Goal: Find specific page/section: Find specific page/section

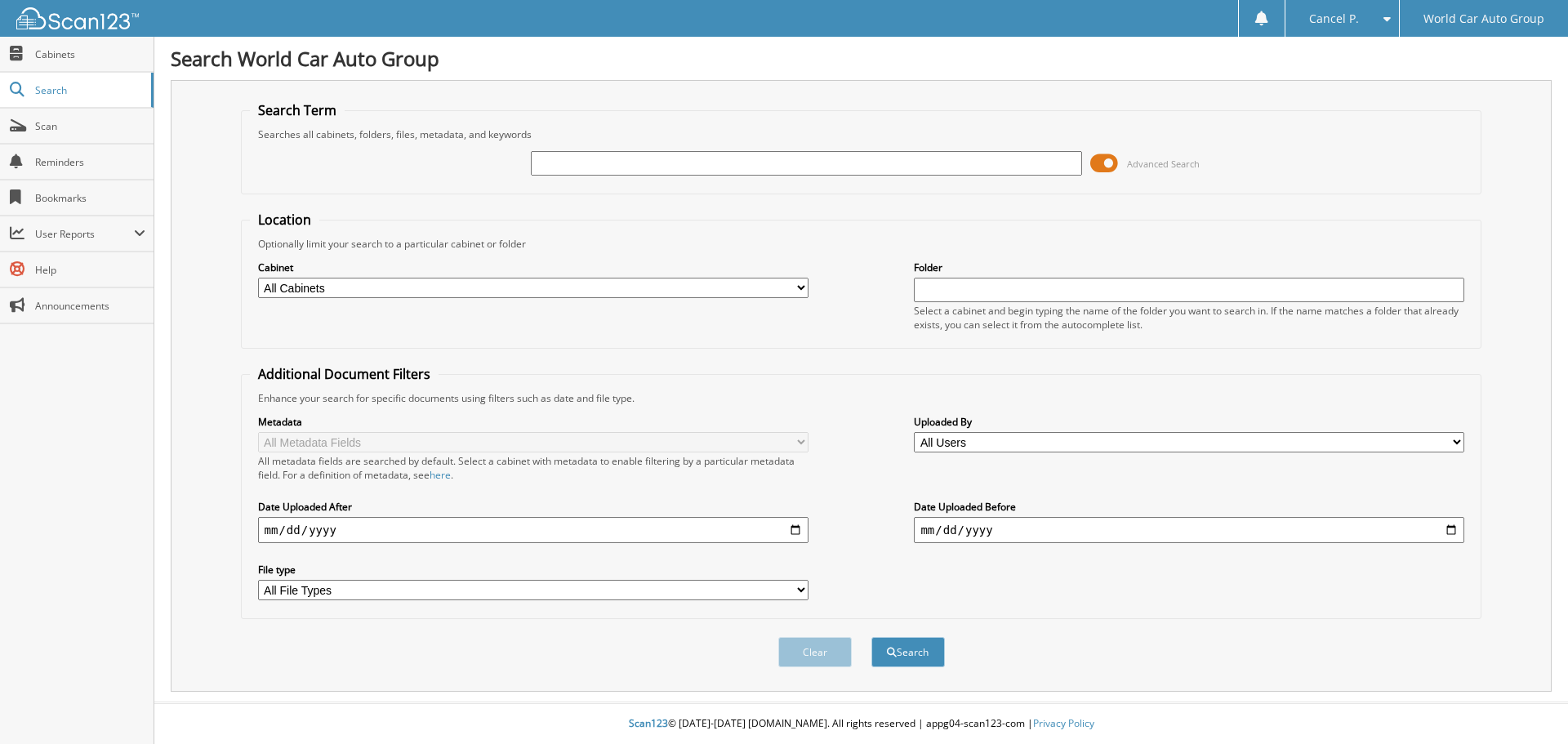
click at [671, 171] on input "text" at bounding box center [806, 163] width 551 height 24
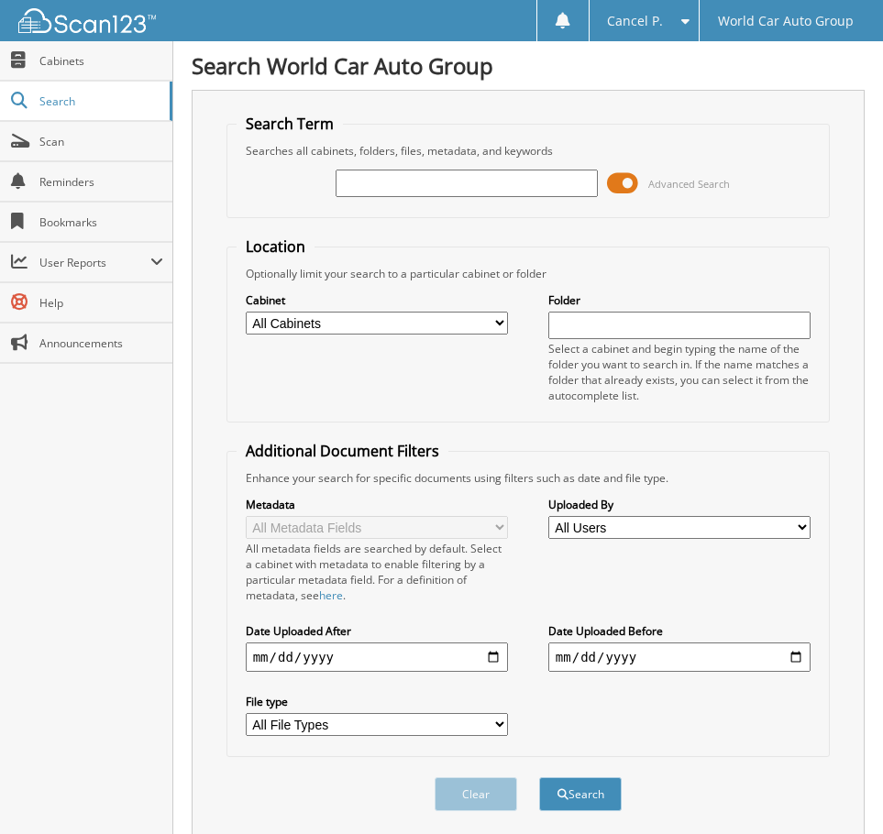
click at [357, 170] on input "text" at bounding box center [466, 183] width 262 height 27
type input "144499"
click at [539, 777] on button "Search" at bounding box center [580, 794] width 82 height 34
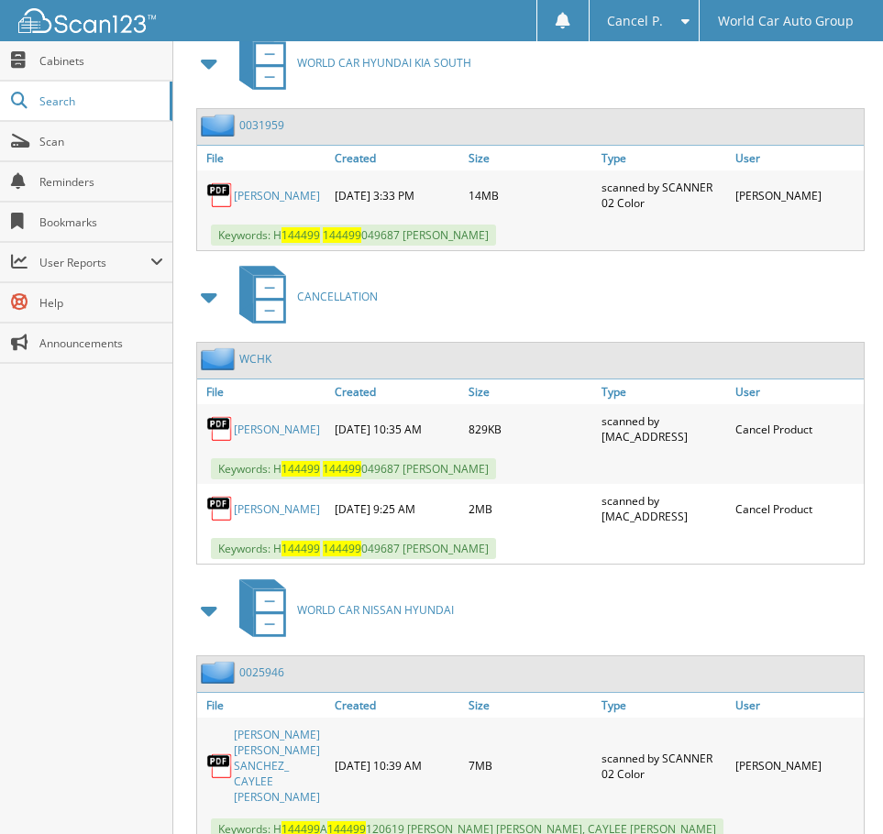
scroll to position [917, 0]
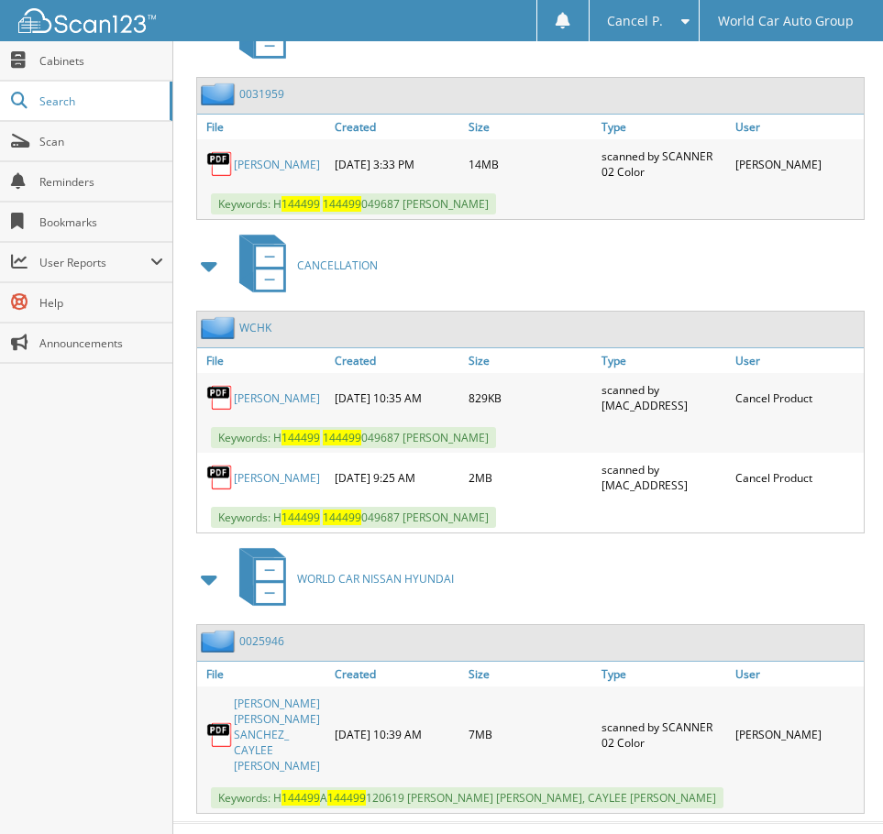
click at [258, 471] on link "[PERSON_NAME]" at bounding box center [277, 478] width 86 height 16
click at [247, 390] on link "JUAN GARCIA JR." at bounding box center [277, 398] width 86 height 16
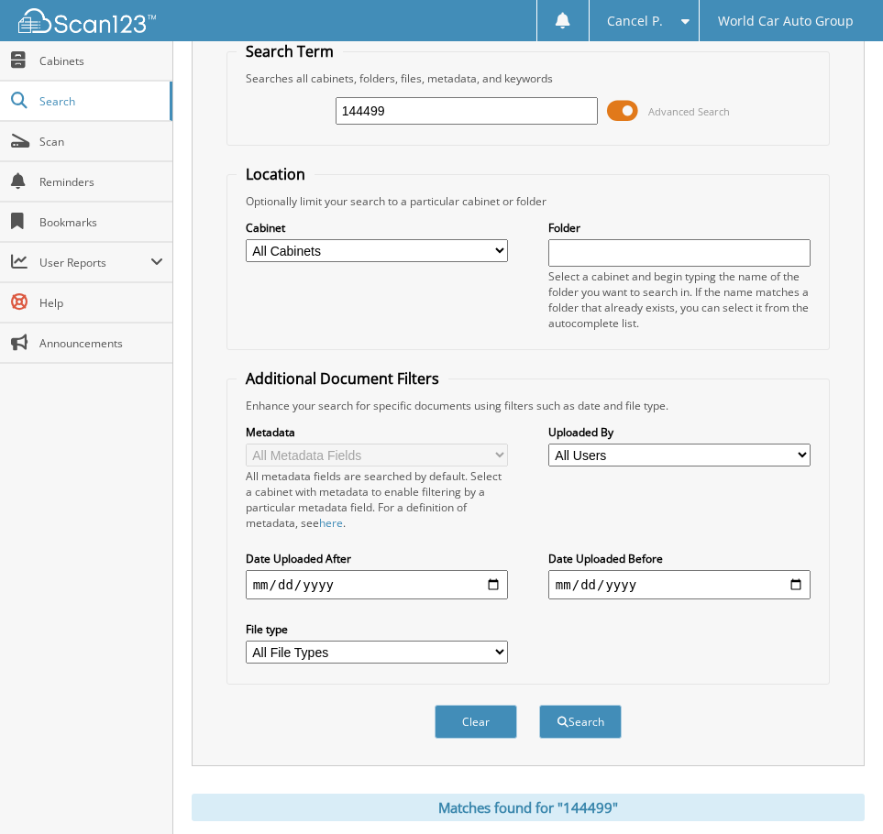
scroll to position [0, 0]
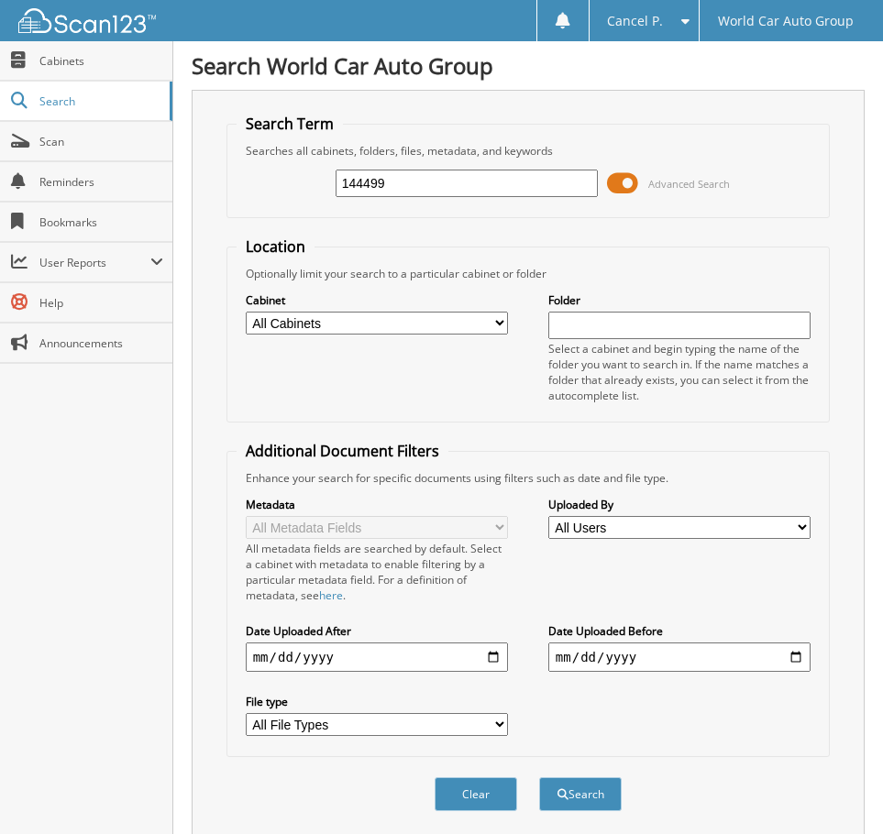
drag, startPoint x: 386, startPoint y: 182, endPoint x: 233, endPoint y: 192, distance: 153.4
click at [233, 192] on fieldset "Search Term Searches all cabinets, folders, files, metadata, and keywords 14449…" at bounding box center [528, 166] width 604 height 104
type input "102132"
click at [539, 777] on button "Search" at bounding box center [580, 794] width 82 height 34
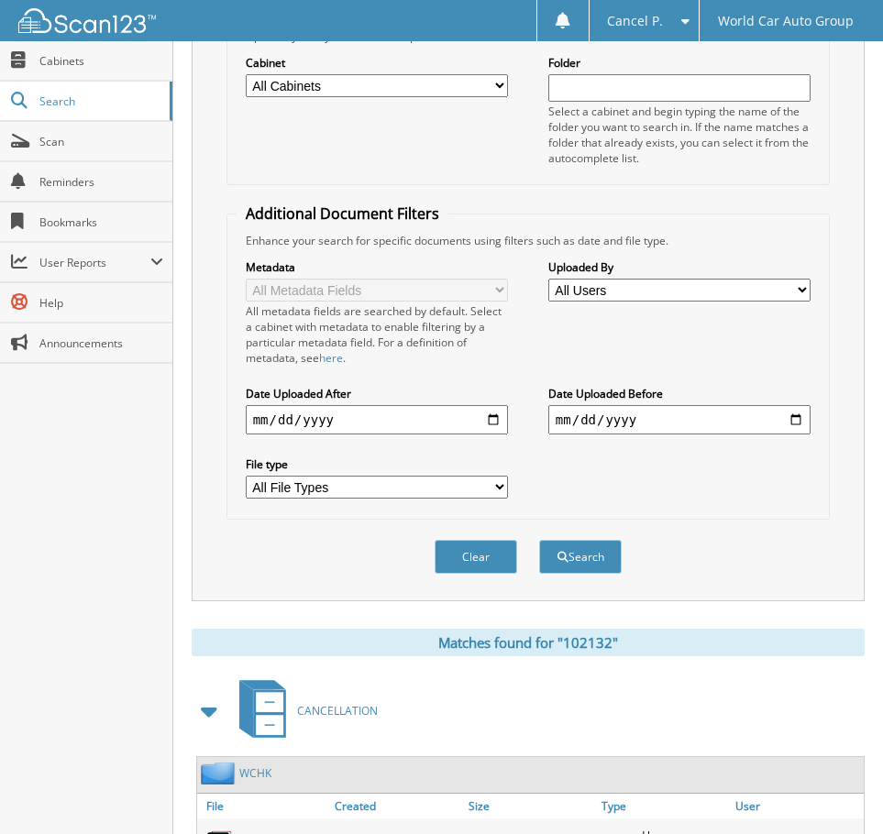
scroll to position [592, 0]
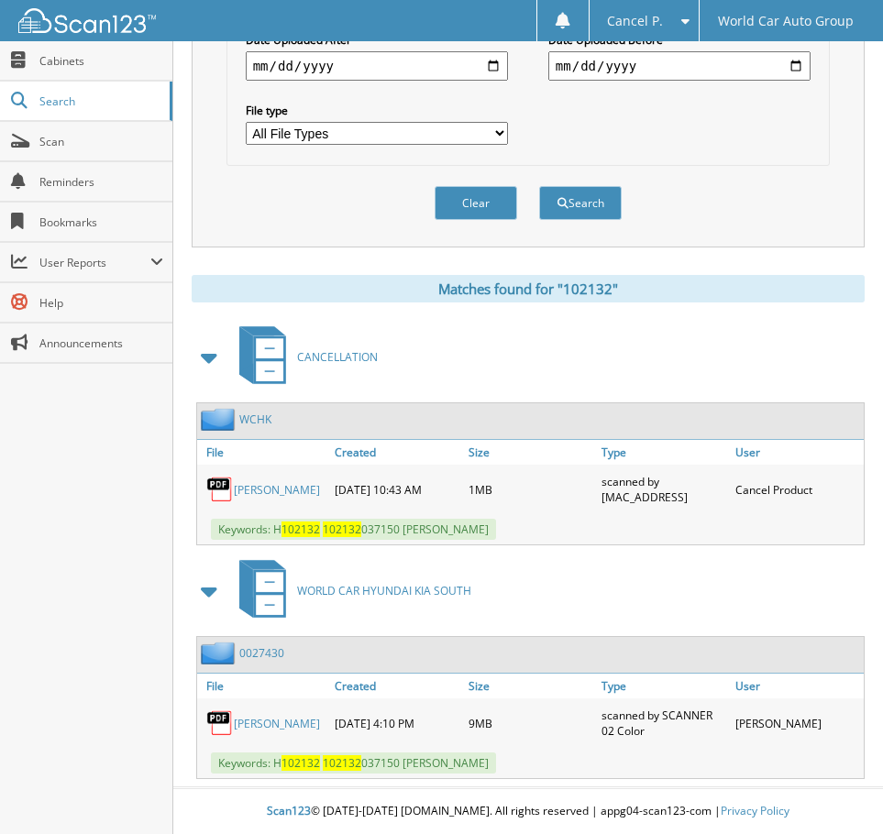
click at [252, 488] on link "IDALIA RODRIGUEZ" at bounding box center [277, 490] width 86 height 16
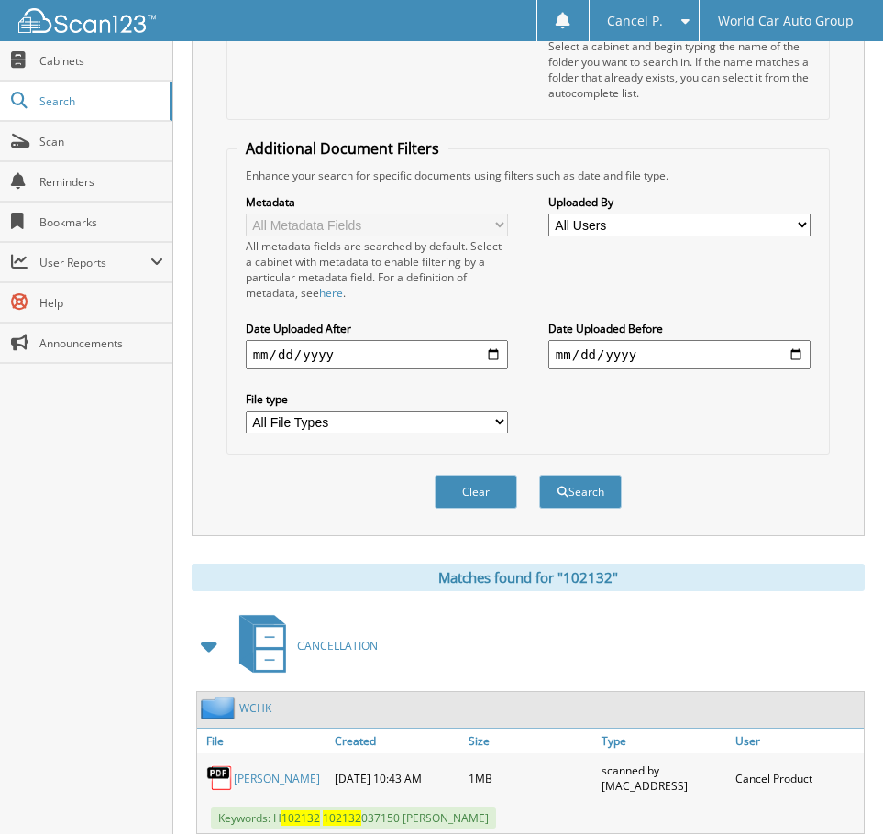
scroll to position [42, 0]
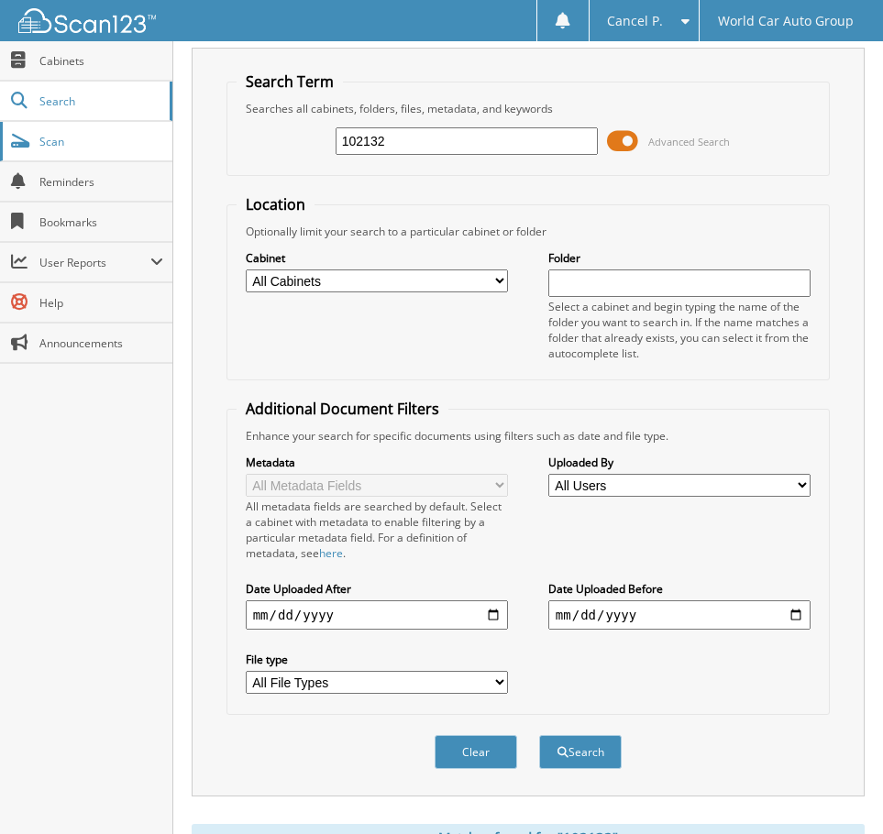
drag, startPoint x: 401, startPoint y: 141, endPoint x: 135, endPoint y: 125, distance: 266.3
click at [137, 127] on body "Cancel P. Settings Logout World Car Auto Group Close Cabinets Search" at bounding box center [441, 670] width 883 height 1425
type input "274869"
click at [539, 735] on button "Search" at bounding box center [580, 752] width 82 height 34
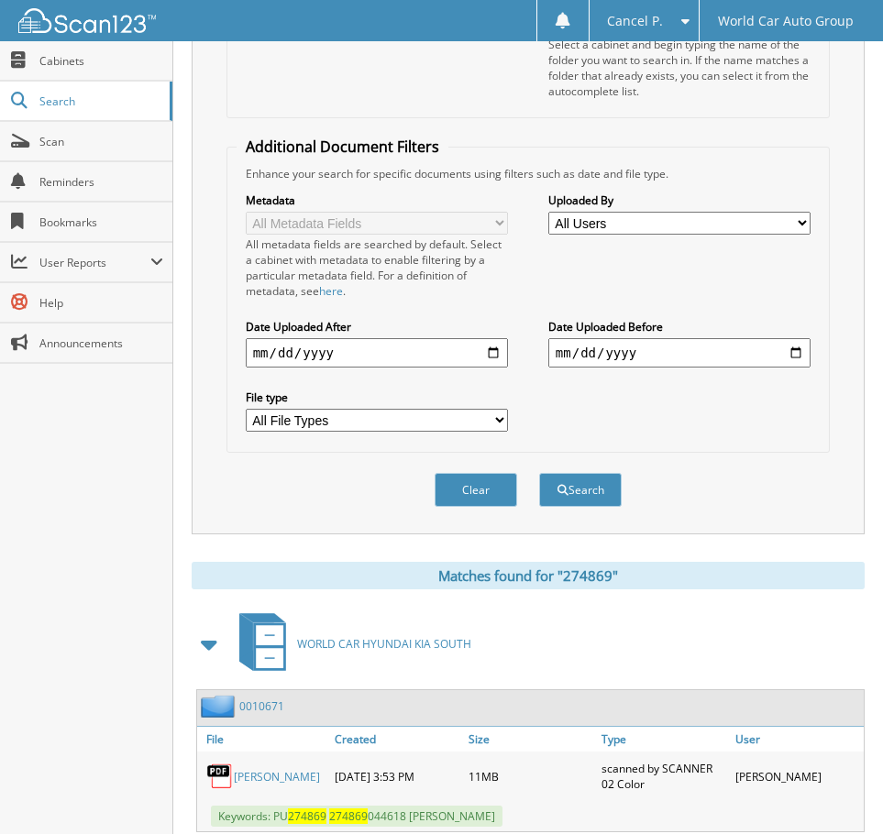
scroll to position [672, 0]
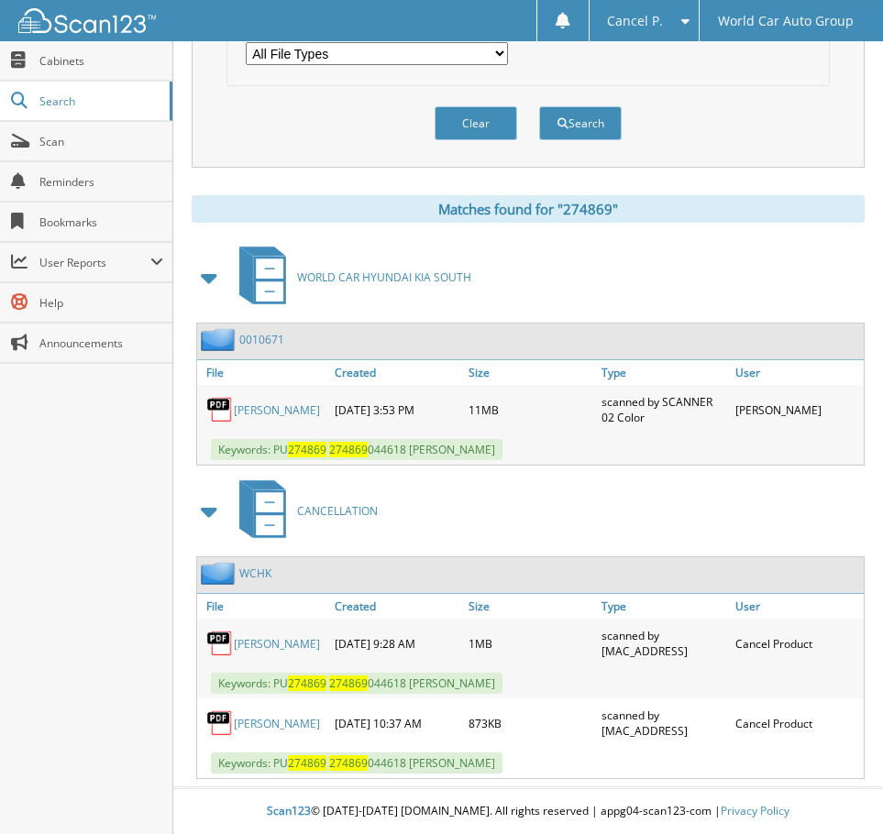
click at [273, 730] on link "JOSE GODINA" at bounding box center [277, 724] width 86 height 16
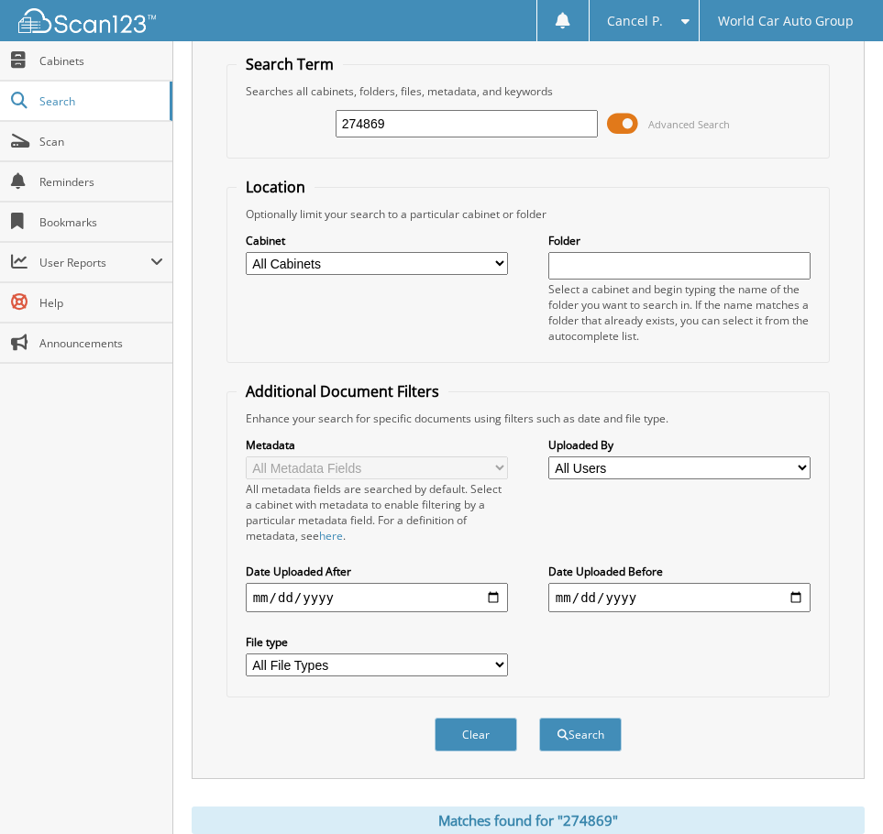
scroll to position [0, 0]
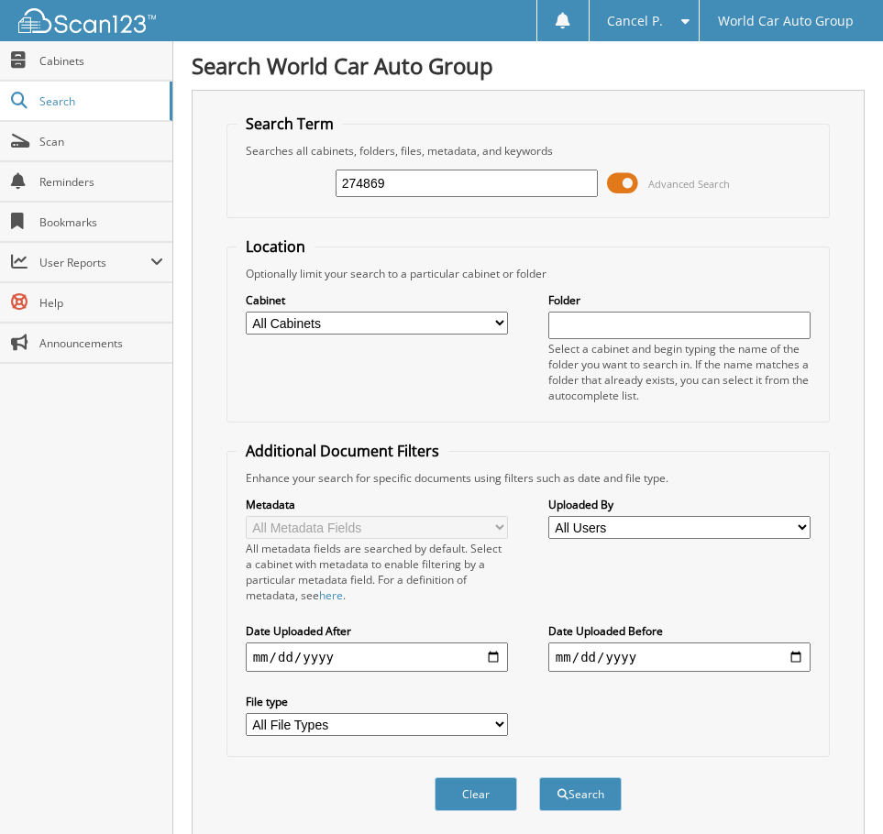
drag, startPoint x: 390, startPoint y: 182, endPoint x: 250, endPoint y: 198, distance: 140.2
click at [251, 198] on div "274869 Advanced Search" at bounding box center [528, 183] width 584 height 49
type input "203845"
click at [539, 777] on button "Search" at bounding box center [580, 794] width 82 height 34
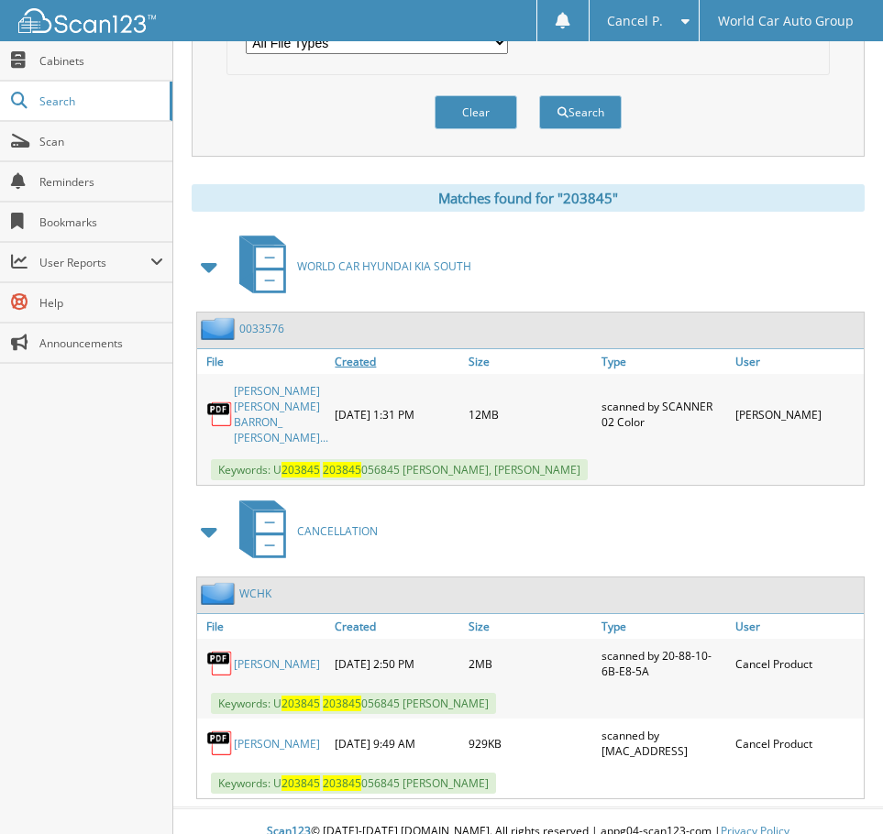
scroll to position [703, 0]
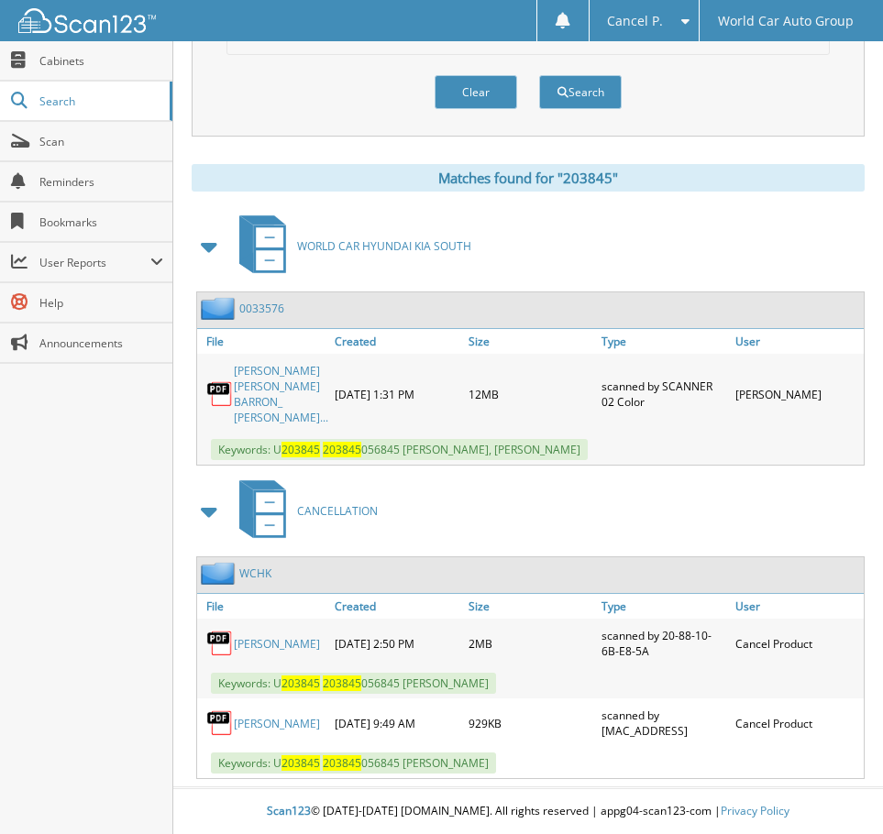
click at [272, 727] on link "CELINDA BARRON" at bounding box center [277, 724] width 86 height 16
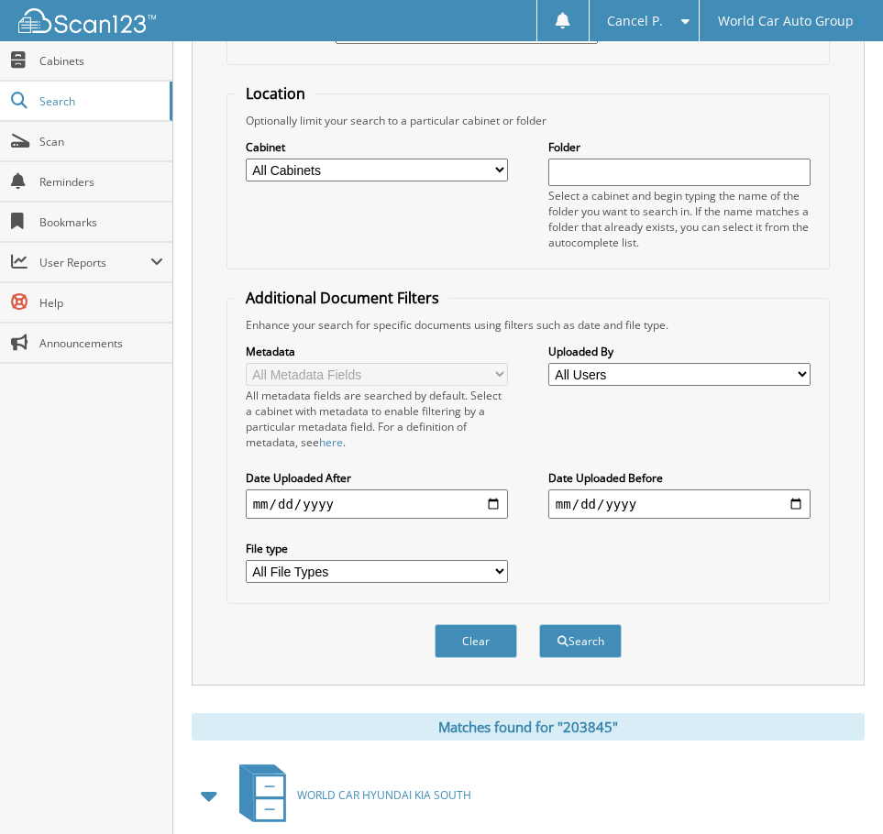
scroll to position [0, 0]
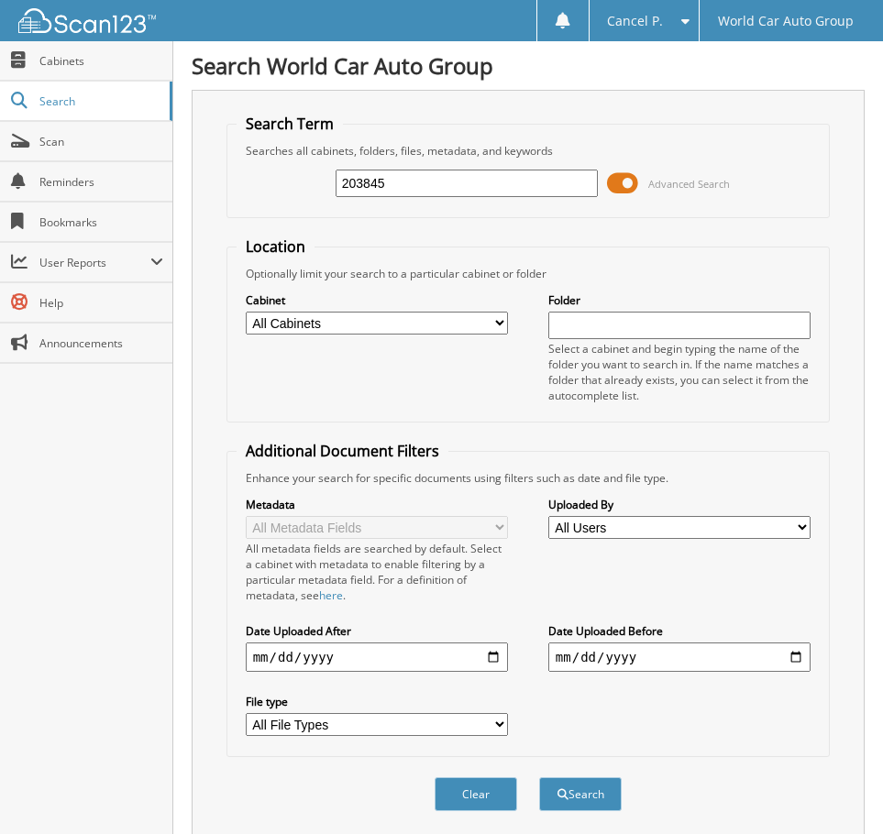
drag, startPoint x: 417, startPoint y: 181, endPoint x: 227, endPoint y: 160, distance: 190.9
click at [227, 160] on fieldset "Search Term Searches all cabinets, folders, files, metadata, and keywords 20384…" at bounding box center [528, 166] width 604 height 104
type input "069918"
click at [539, 777] on button "Search" at bounding box center [580, 794] width 82 height 34
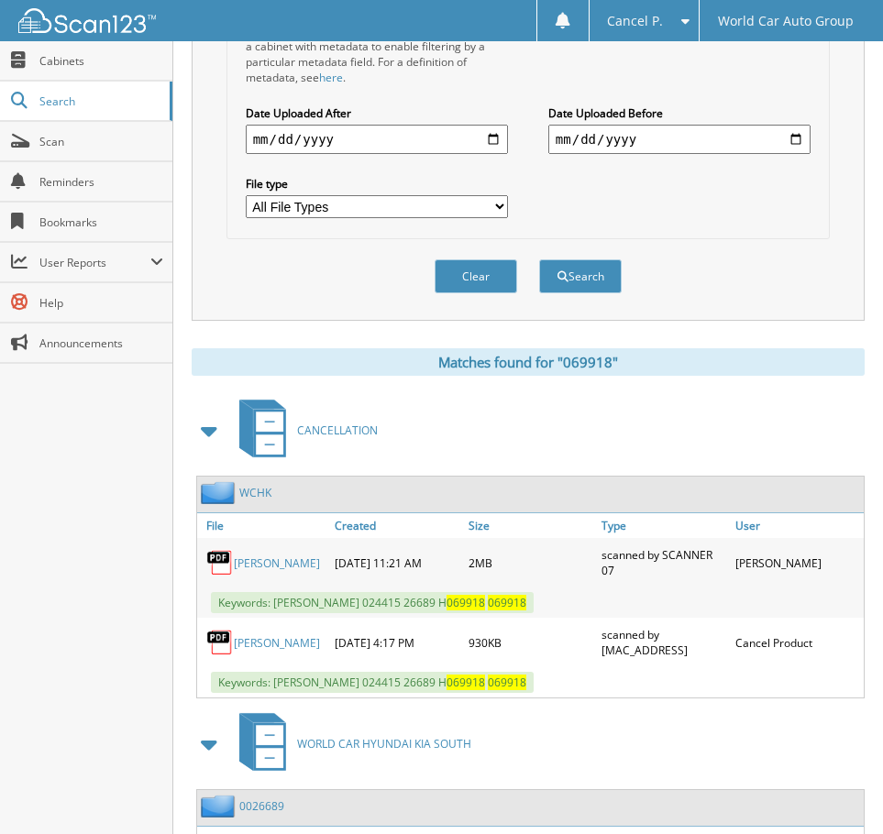
scroll to position [550, 0]
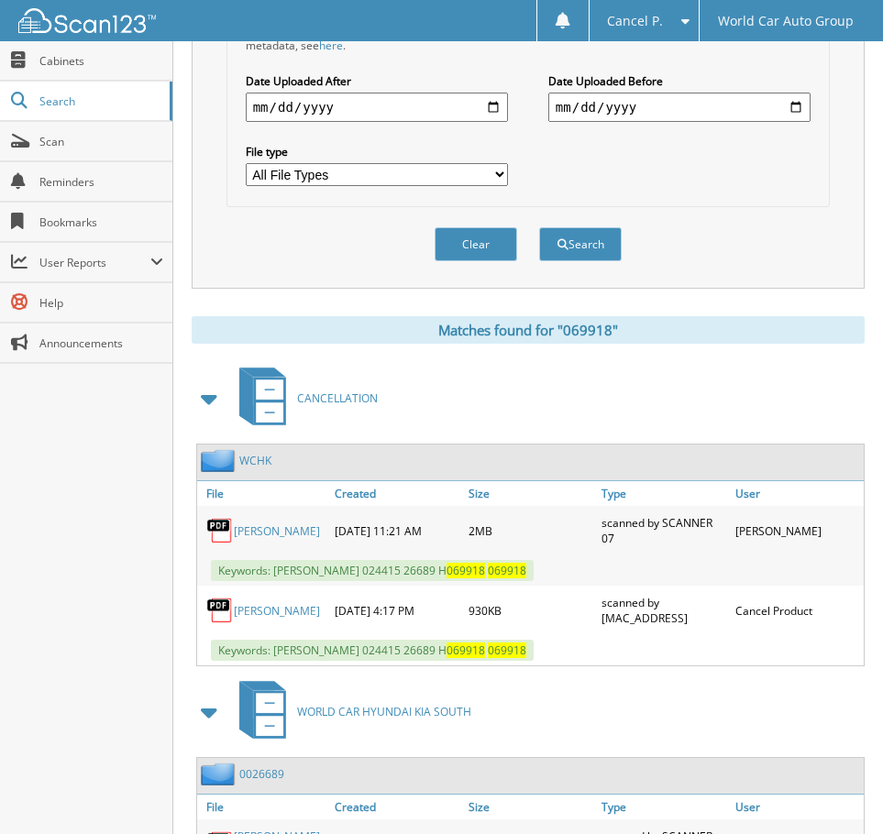
click at [292, 617] on link "FELIPE GRACIANO" at bounding box center [277, 611] width 86 height 16
click at [366, 349] on div "Matches found for "069918" CANCELLATION WCHK File Created Size" at bounding box center [528, 725] width 673 height 818
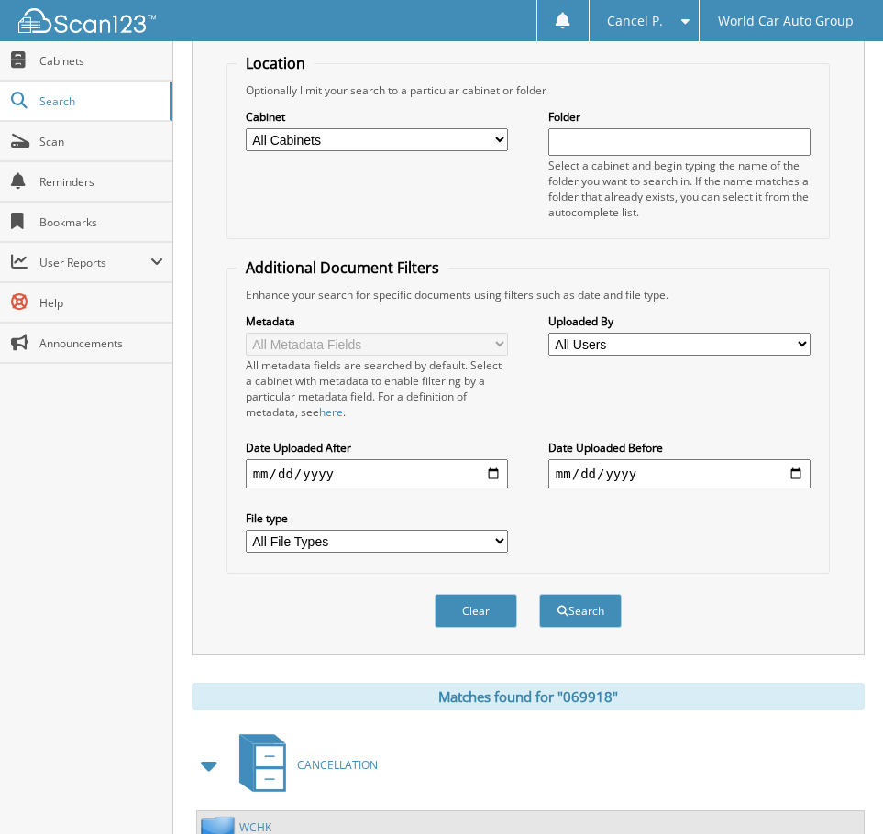
scroll to position [0, 0]
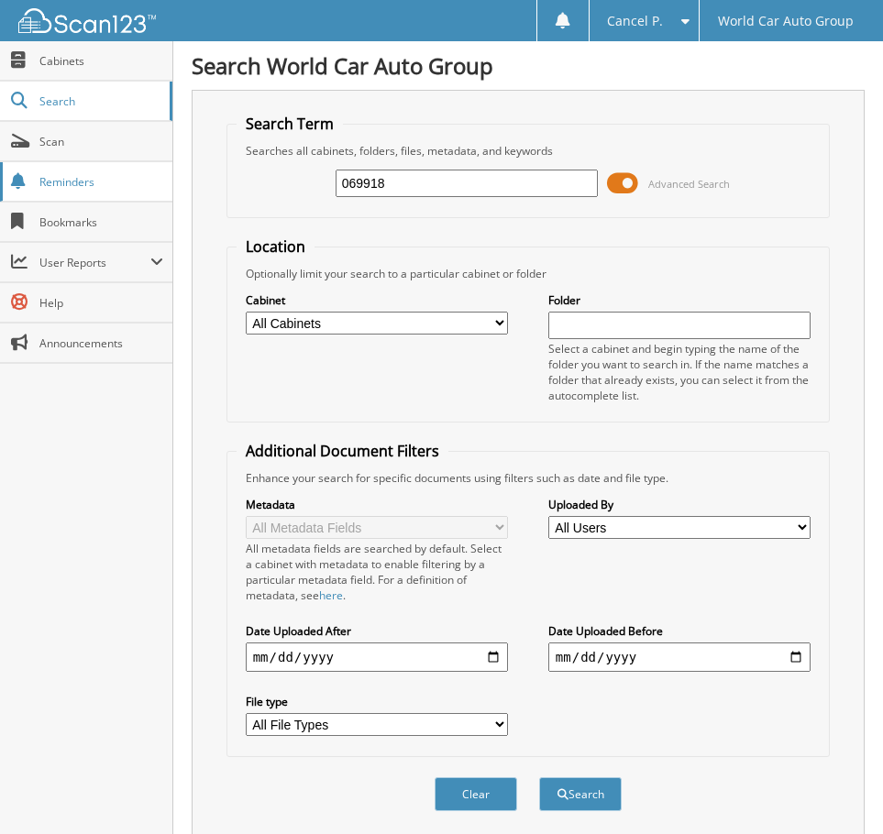
drag, startPoint x: 393, startPoint y: 174, endPoint x: 146, endPoint y: 199, distance: 248.7
type input "7"
type input "844253"
click at [539, 777] on button "Search" at bounding box center [580, 794] width 82 height 34
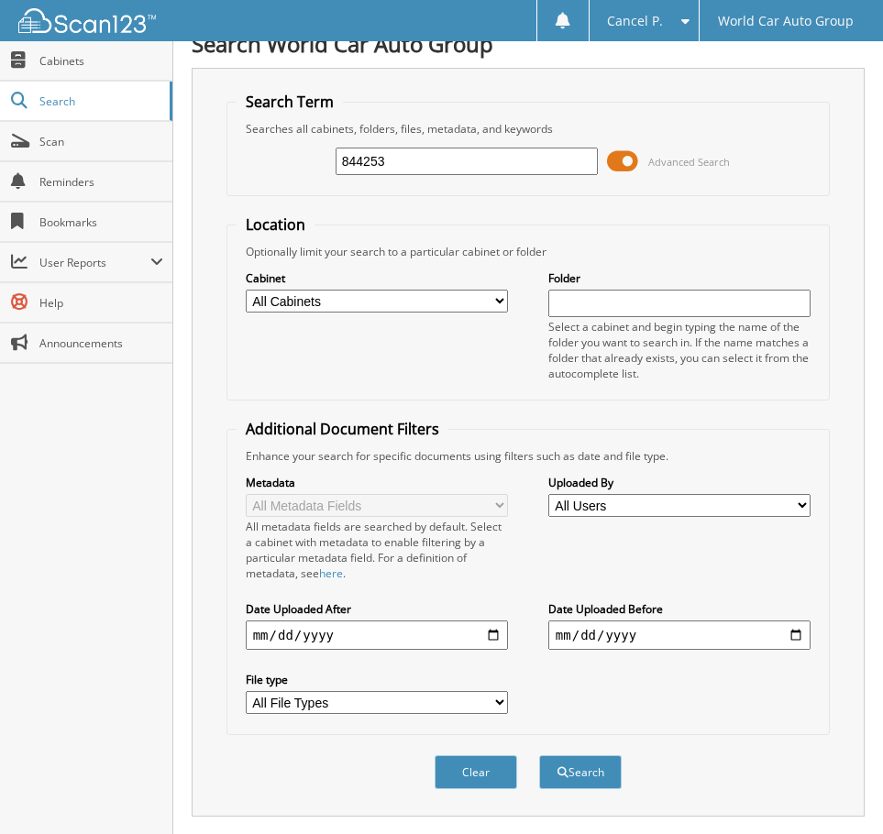
scroll to position [733, 0]
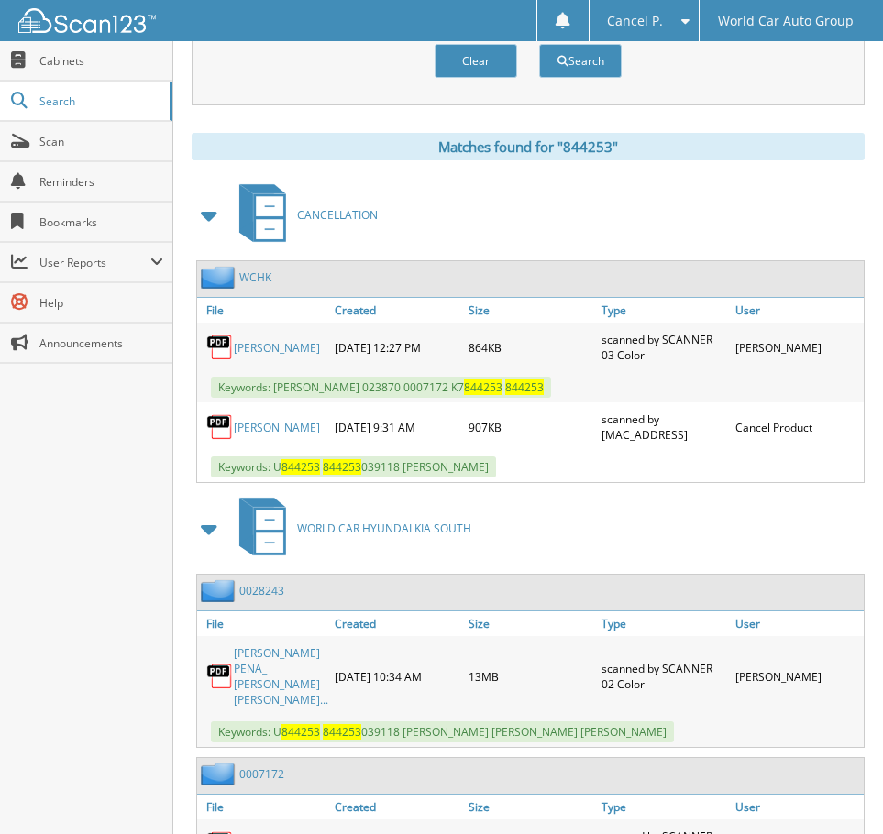
click at [269, 431] on link "CYNTHIA PENA" at bounding box center [277, 428] width 86 height 16
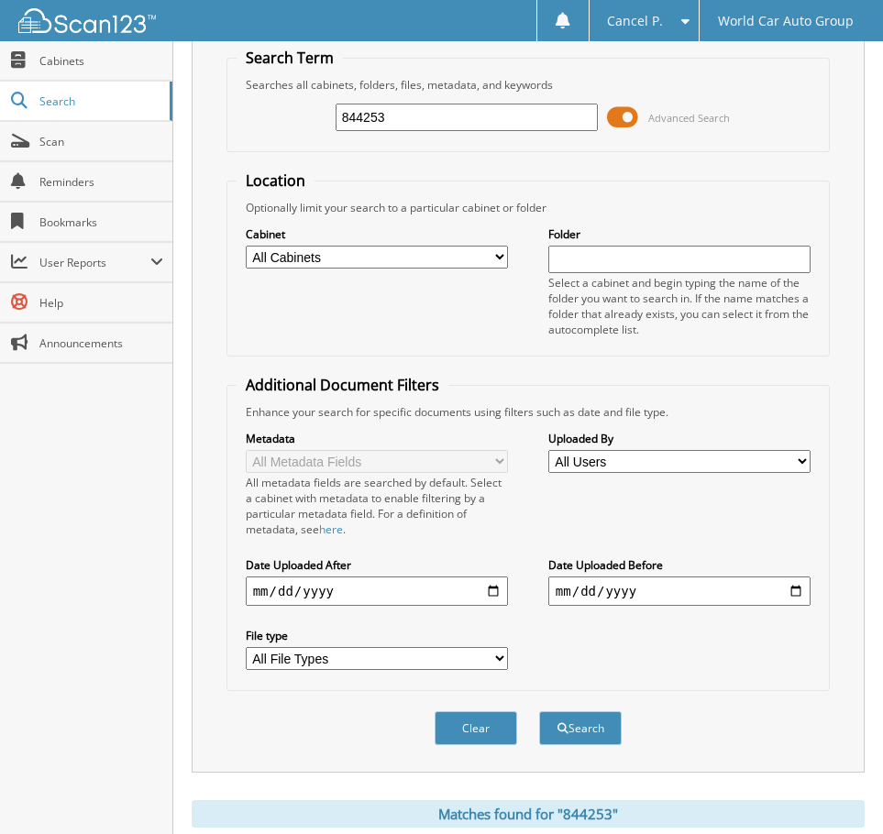
scroll to position [0, 0]
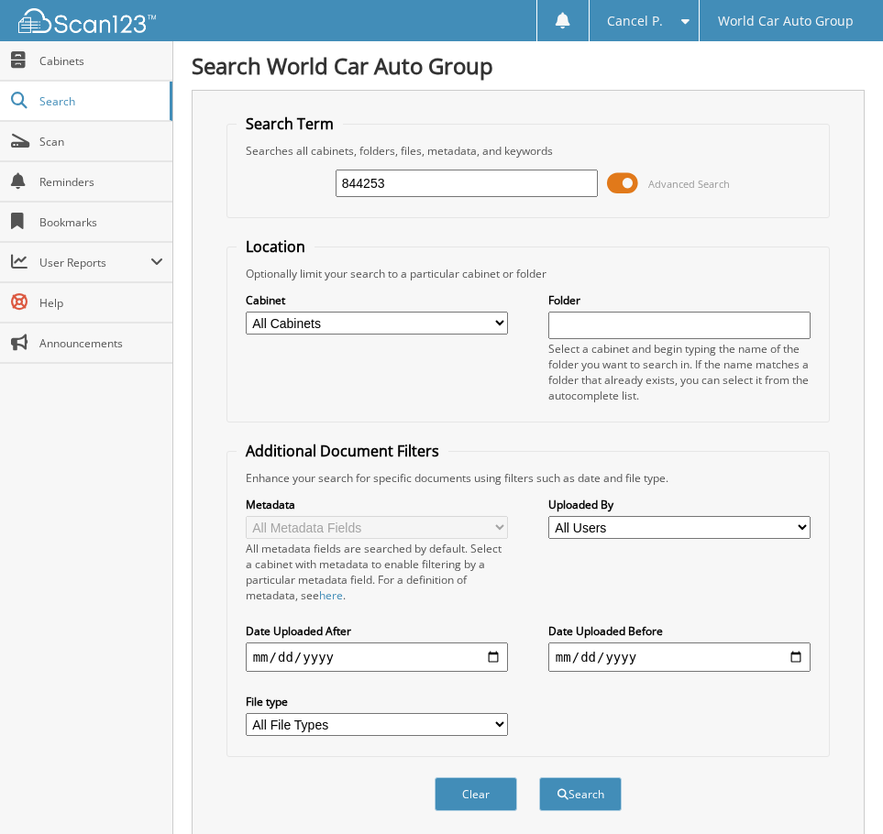
drag, startPoint x: 400, startPoint y: 180, endPoint x: 252, endPoint y: 214, distance: 151.4
click at [252, 214] on fieldset "Search Term Searches all cabinets, folders, files, metadata, and keywords 84425…" at bounding box center [528, 166] width 604 height 104
type input "358259"
click at [539, 777] on button "Search" at bounding box center [580, 794] width 82 height 34
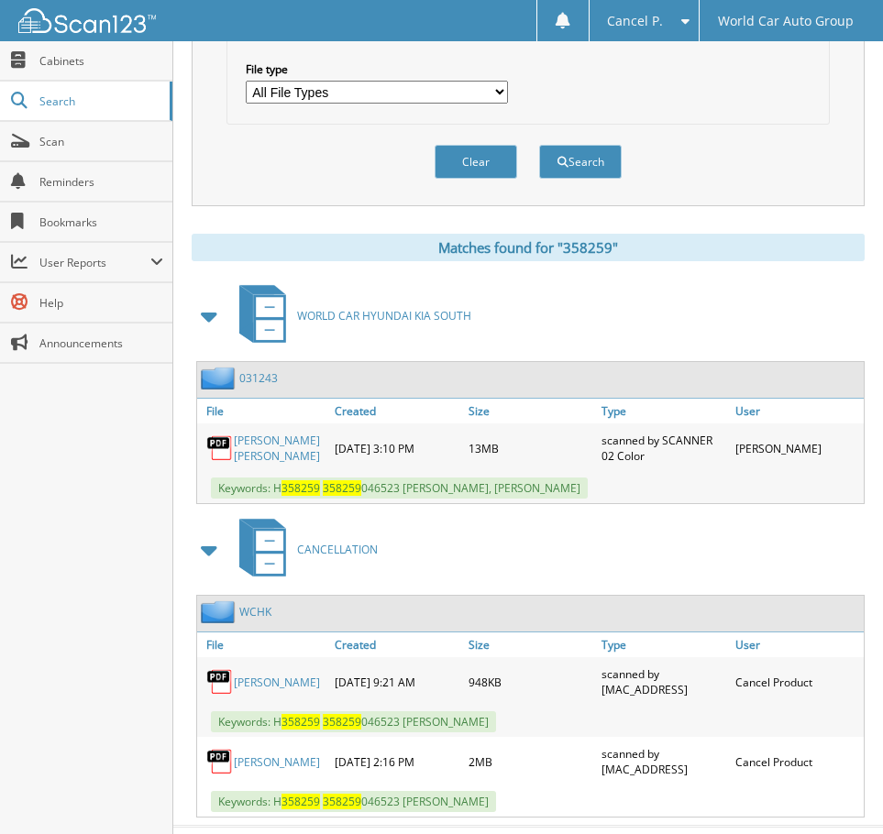
scroll to position [703, 0]
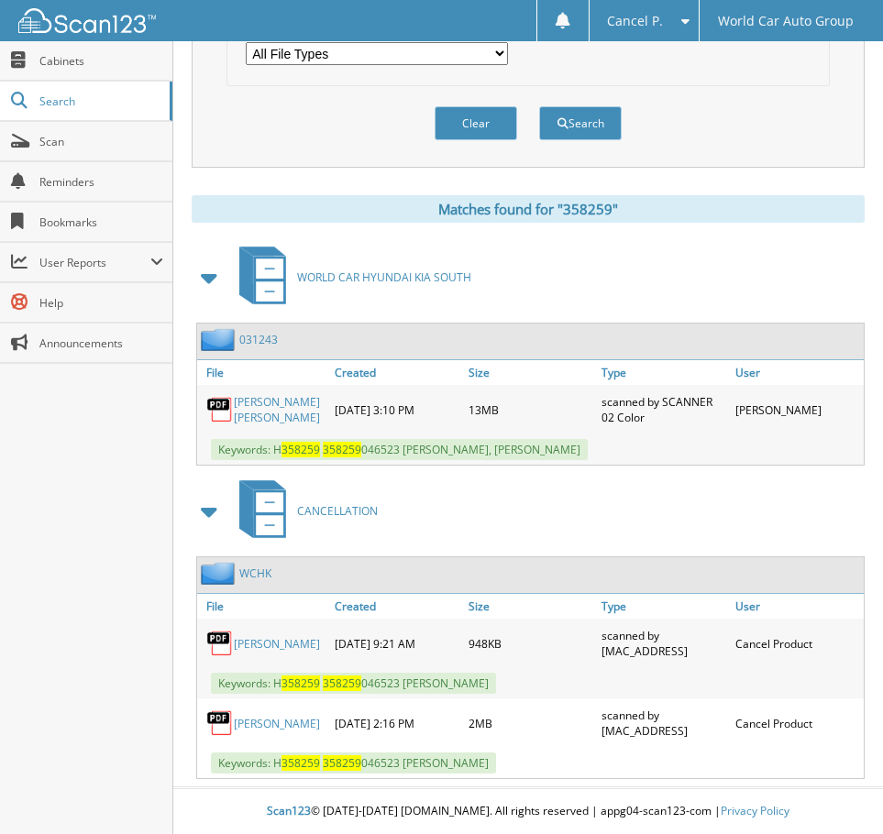
click at [274, 639] on link "[PERSON_NAME]" at bounding box center [277, 644] width 86 height 16
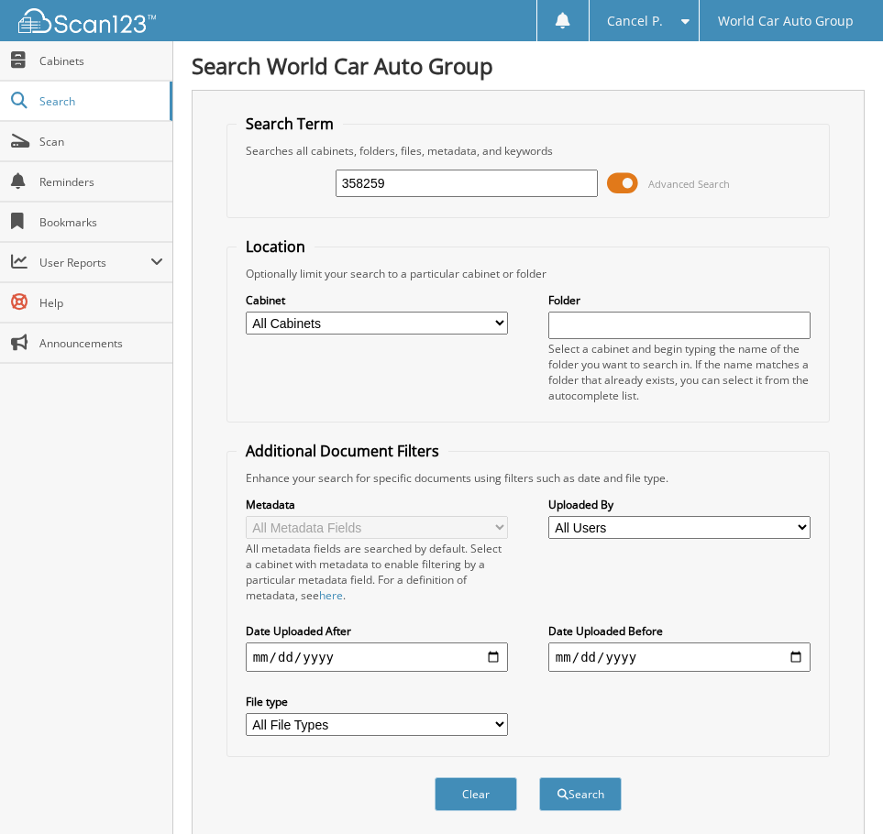
scroll to position [92, 0]
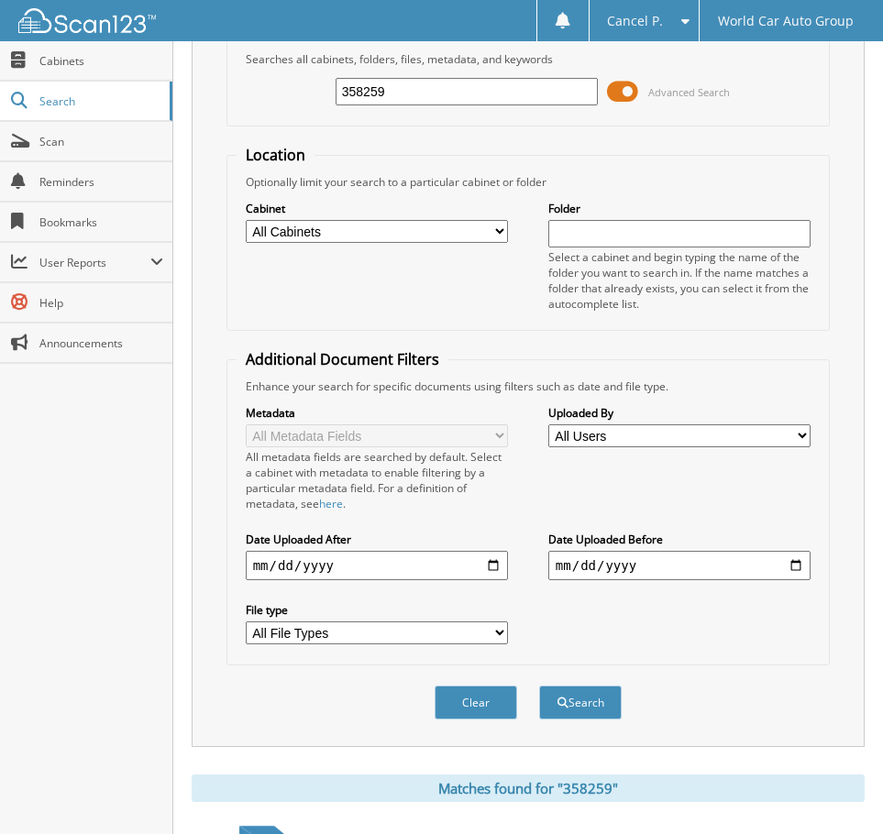
drag, startPoint x: 385, startPoint y: 80, endPoint x: 297, endPoint y: 93, distance: 89.1
click at [299, 93] on div "358259 Advanced Search" at bounding box center [528, 91] width 584 height 49
type input "214345"
click at [539, 686] on button "Search" at bounding box center [580, 703] width 82 height 34
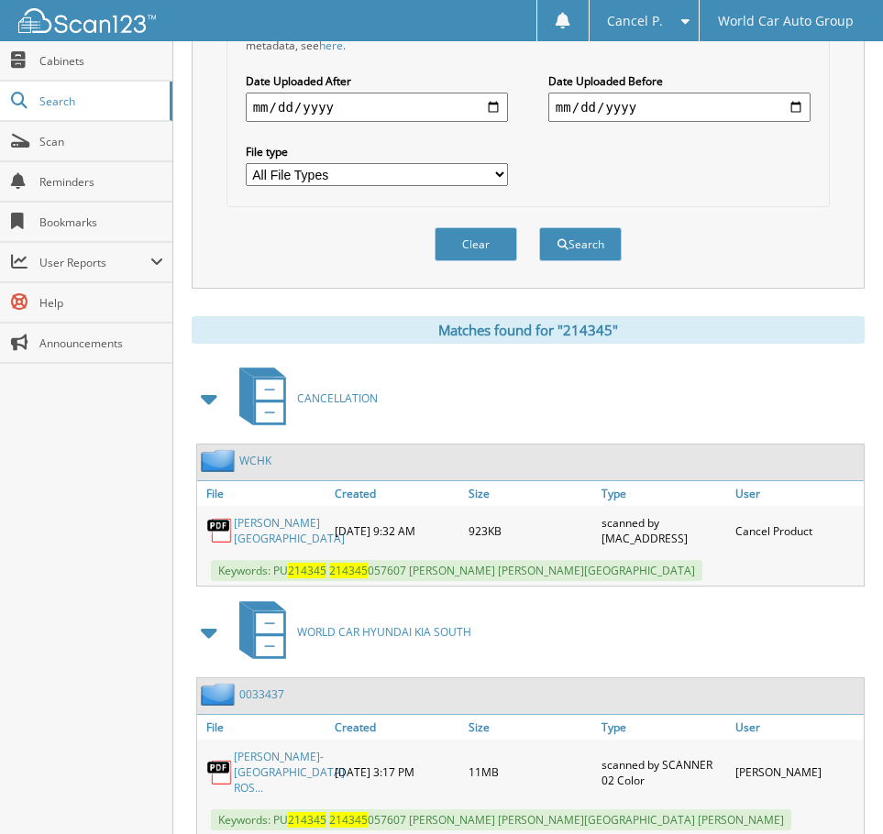
scroll to position [639, 0]
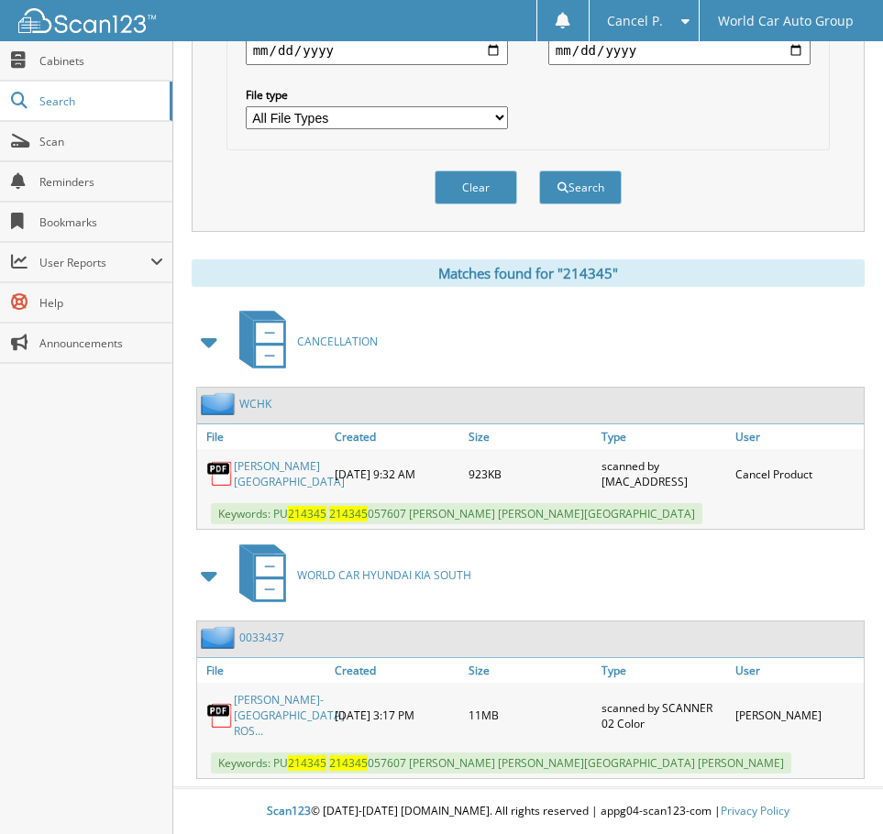
click at [260, 458] on link "[PERSON_NAME][GEOGRAPHIC_DATA]" at bounding box center [289, 473] width 111 height 31
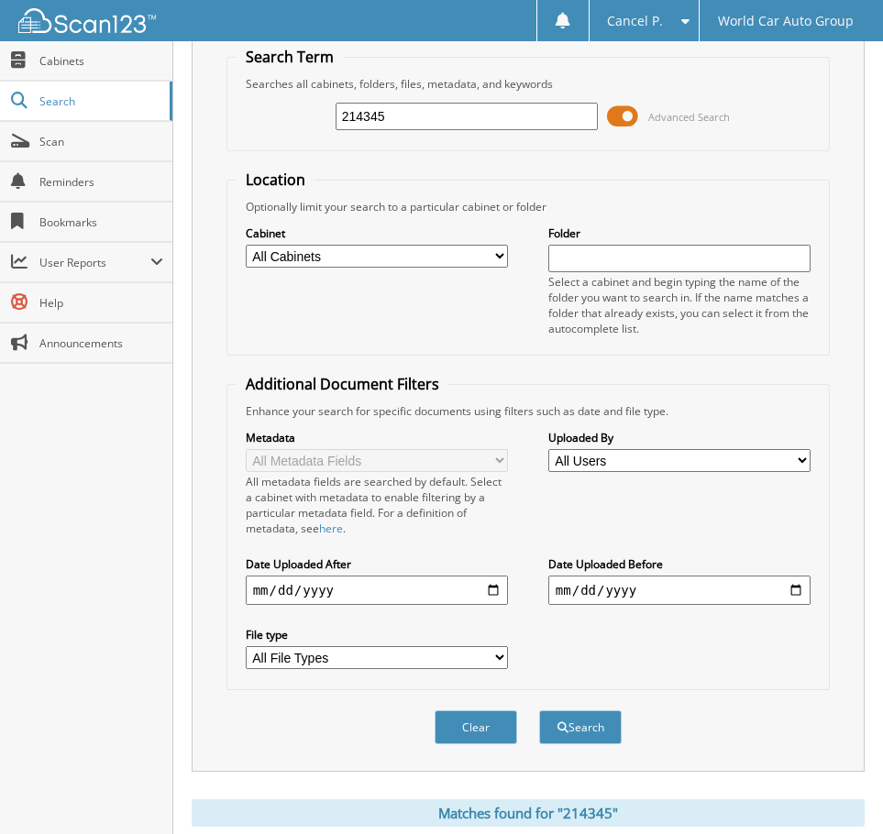
scroll to position [92, 0]
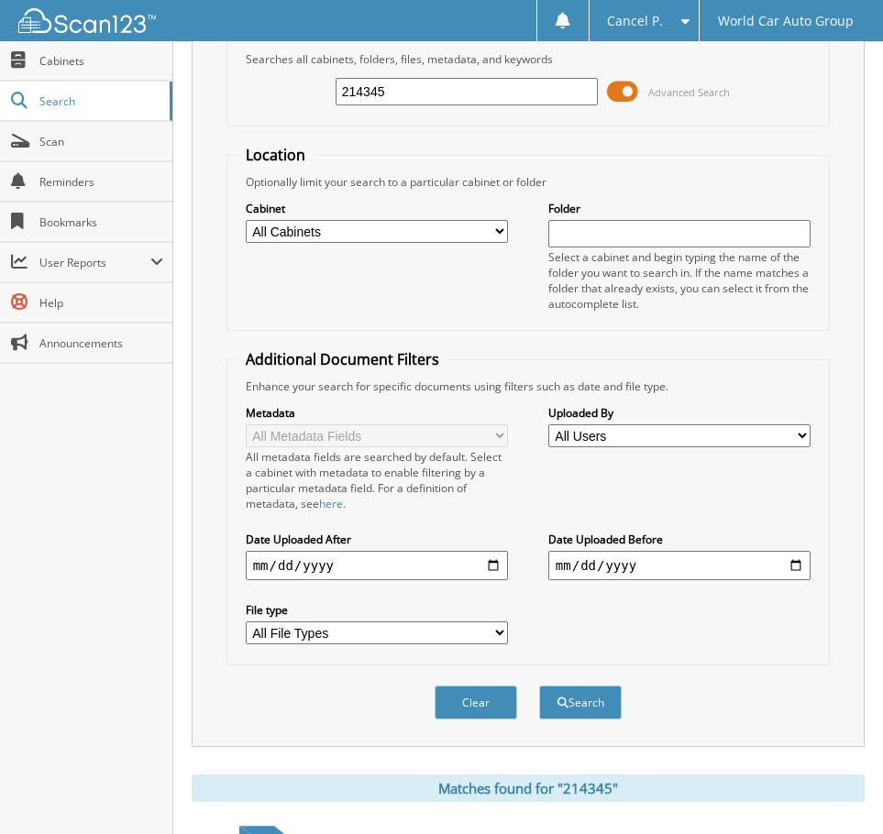
drag, startPoint x: 369, startPoint y: 91, endPoint x: 292, endPoint y: 104, distance: 78.0
click at [292, 103] on div "214345 Advanced Search" at bounding box center [528, 91] width 584 height 49
type input "116316"
click at [539, 686] on button "Search" at bounding box center [580, 703] width 82 height 34
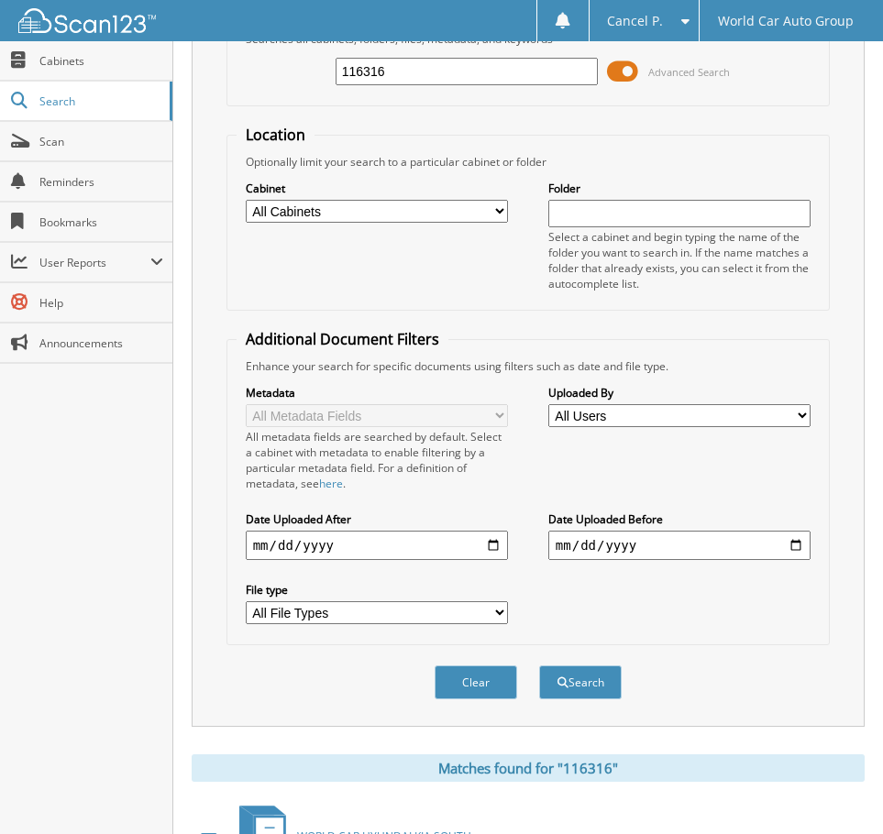
scroll to position [358, 0]
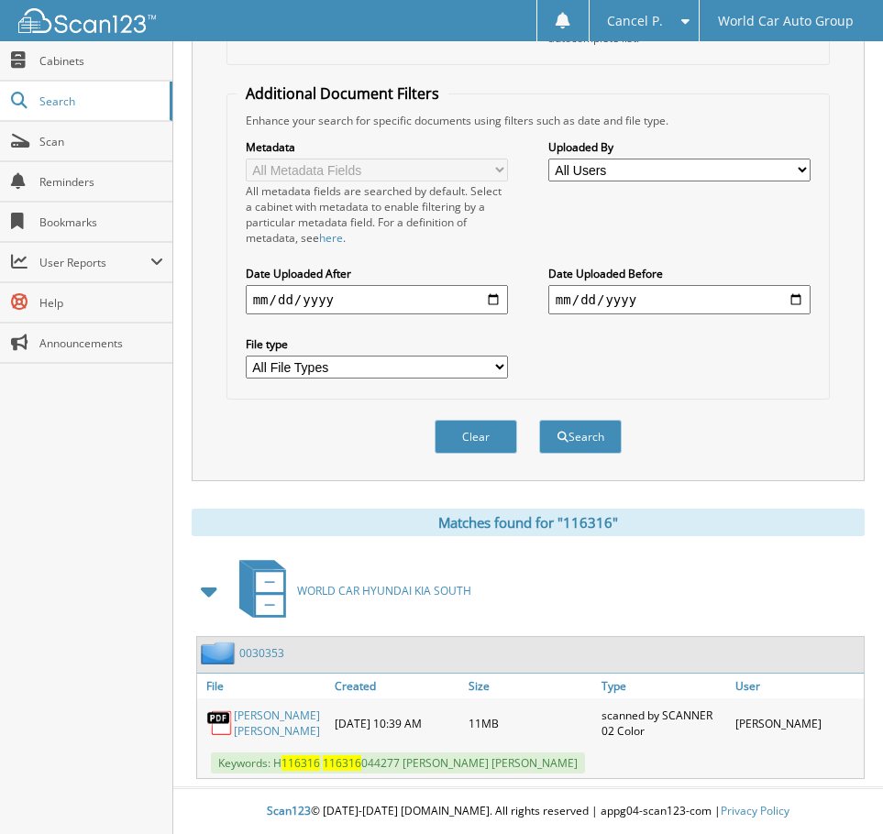
click at [287, 730] on link "[PERSON_NAME] [PERSON_NAME]" at bounding box center [280, 723] width 92 height 31
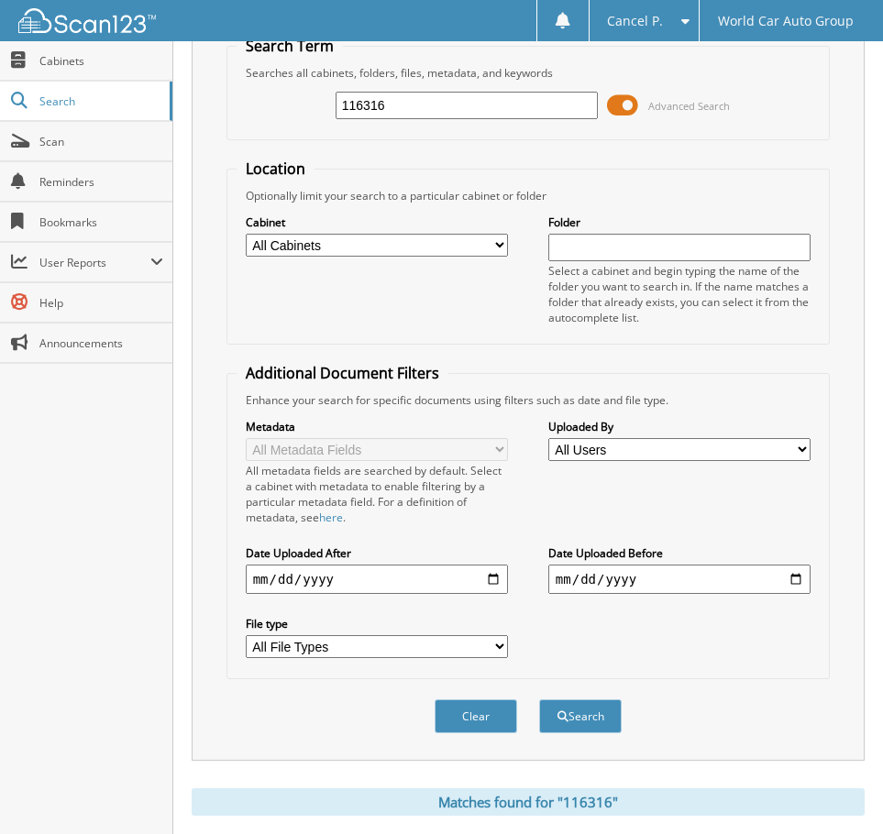
scroll to position [0, 0]
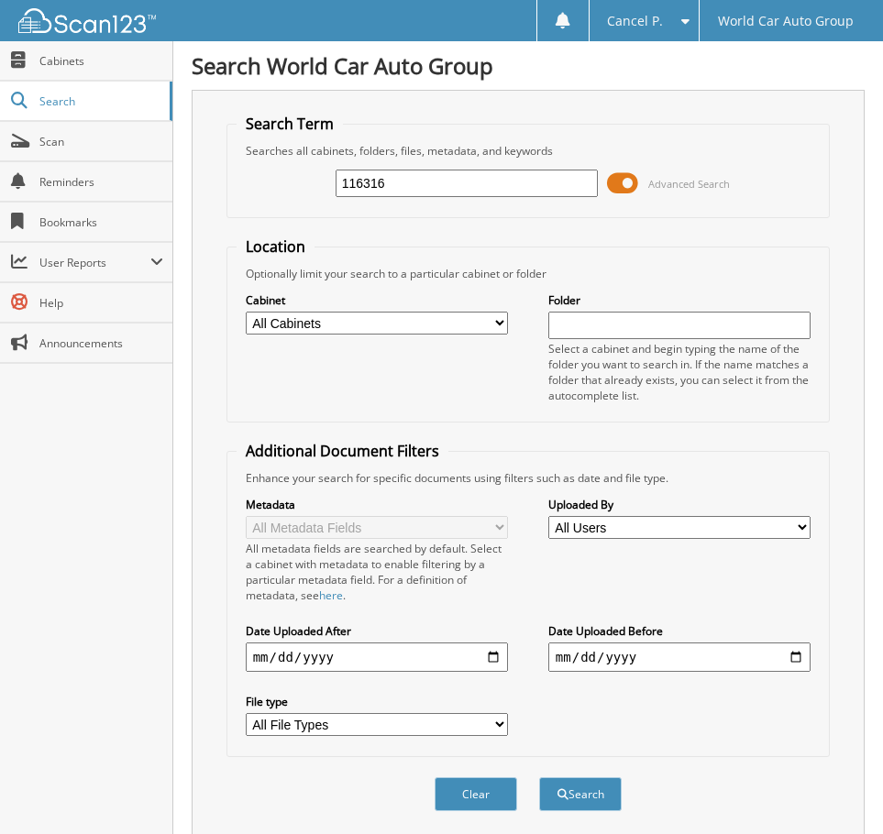
drag, startPoint x: 406, startPoint y: 189, endPoint x: 236, endPoint y: 166, distance: 171.1
click at [236, 166] on div "116316 Advanced Search" at bounding box center [528, 183] width 584 height 49
type input "116316"
click at [539, 777] on button "Search" at bounding box center [580, 794] width 82 height 34
click at [107, 181] on body "Cancel P. Settings Logout World Car Auto Group Close Cabinets Search" at bounding box center [441, 595] width 883 height 1191
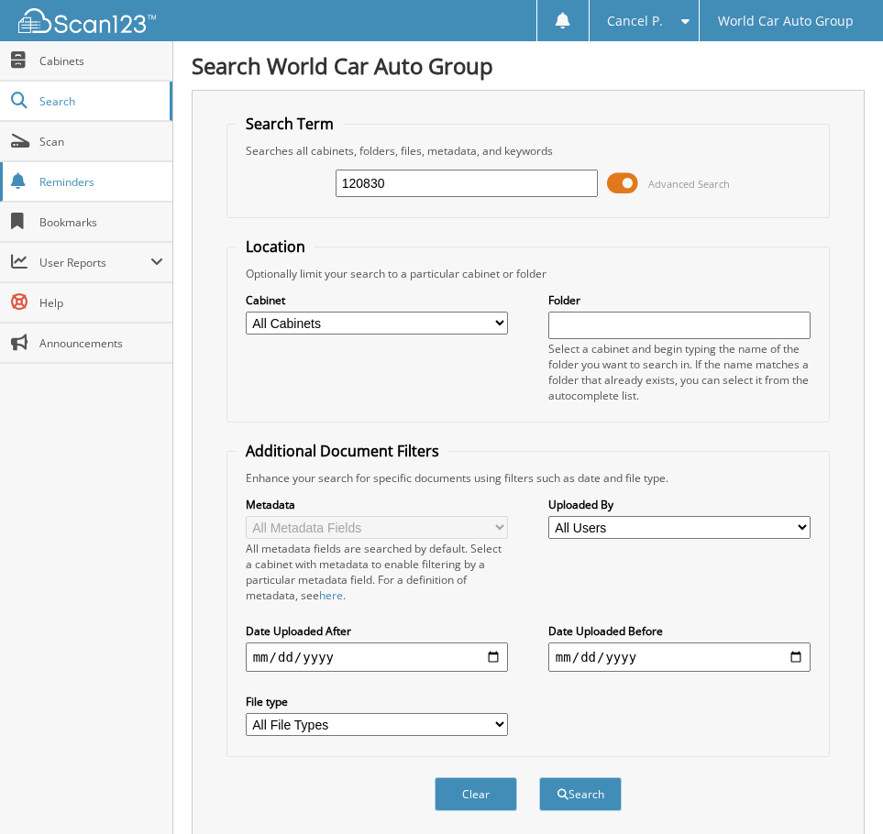
type input "120830"
click at [539, 777] on button "Search" at bounding box center [580, 794] width 82 height 34
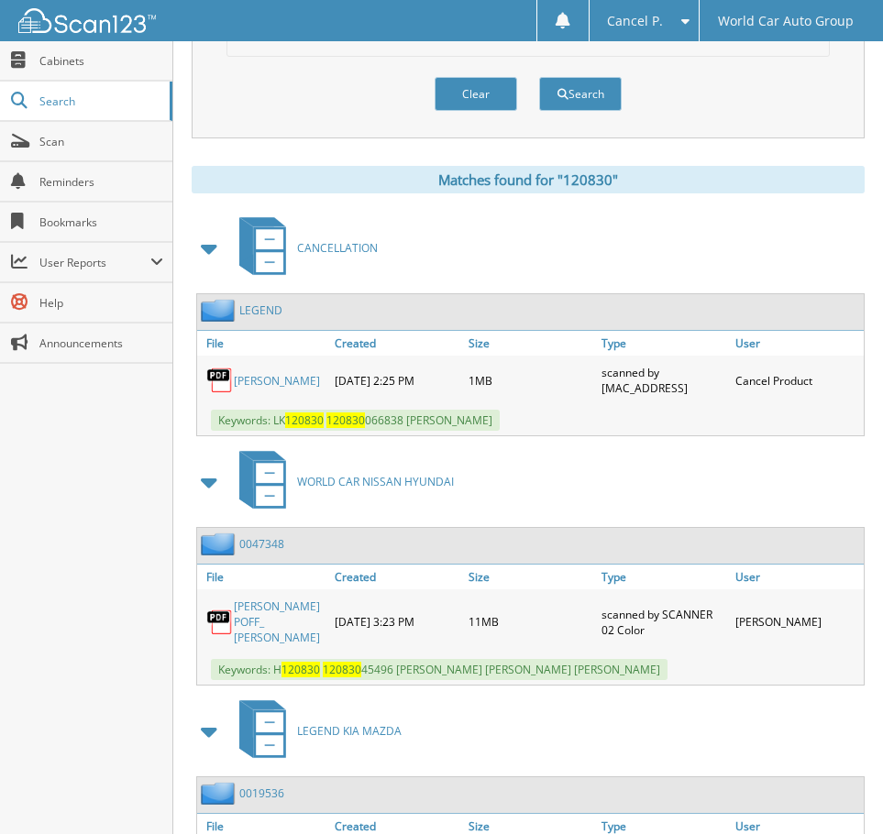
scroll to position [733, 0]
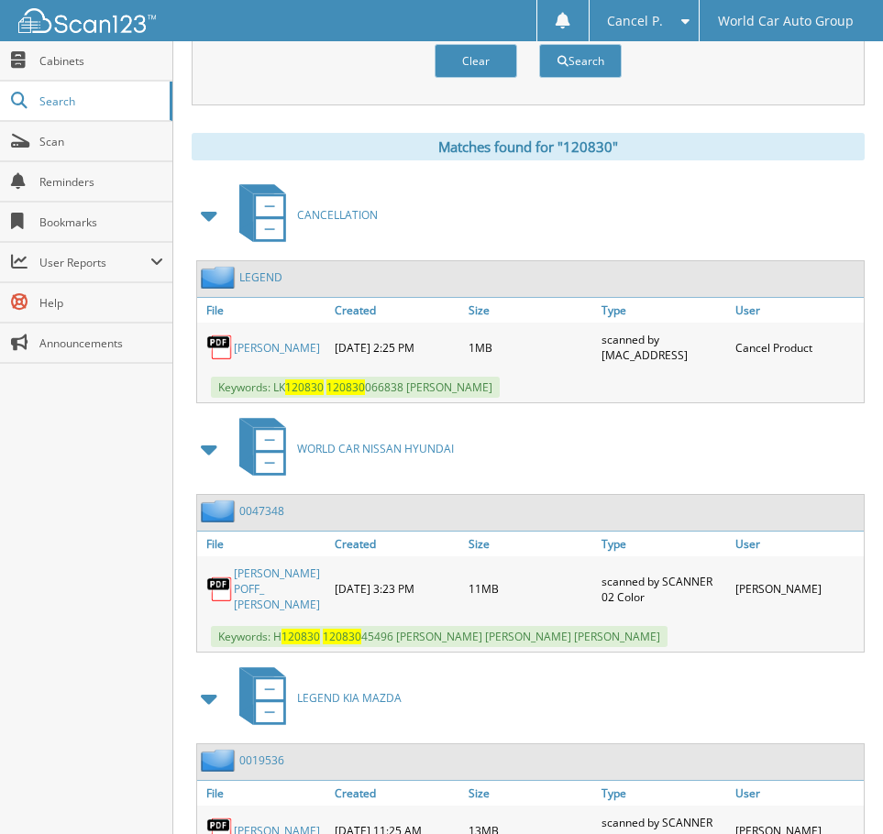
click at [281, 340] on link "[PERSON_NAME]" at bounding box center [277, 348] width 86 height 16
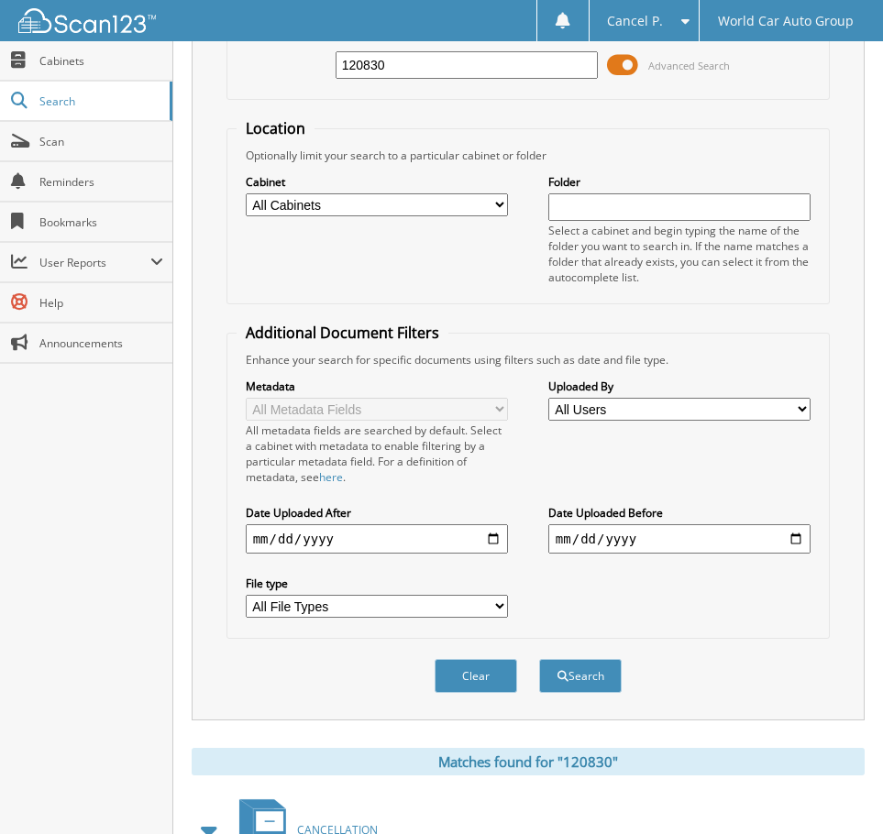
scroll to position [0, 0]
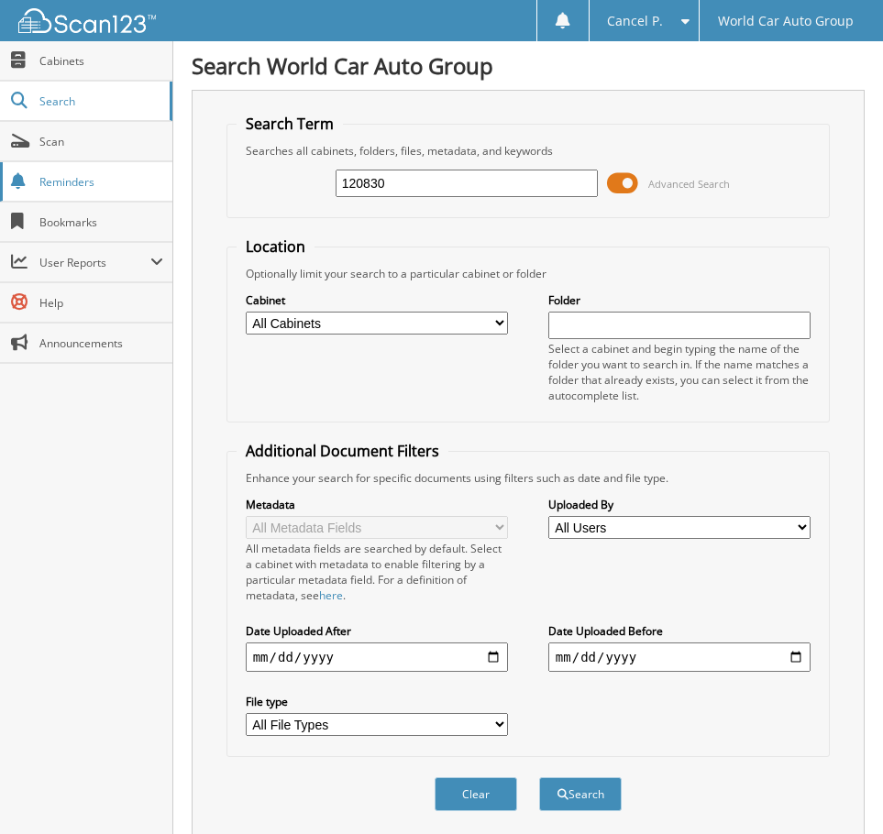
drag, startPoint x: 410, startPoint y: 192, endPoint x: 160, endPoint y: 178, distance: 249.7
click at [160, 178] on body "Cancel P. Settings Logout World Car Auto Group Close Cabinets Search" at bounding box center [441, 837] width 883 height 1674
drag, startPoint x: 448, startPoint y: 163, endPoint x: 354, endPoint y: 170, distance: 94.7
click at [356, 170] on div "120830 Advanced Search" at bounding box center [528, 183] width 584 height 49
drag, startPoint x: 403, startPoint y: 175, endPoint x: 181, endPoint y: 216, distance: 226.5
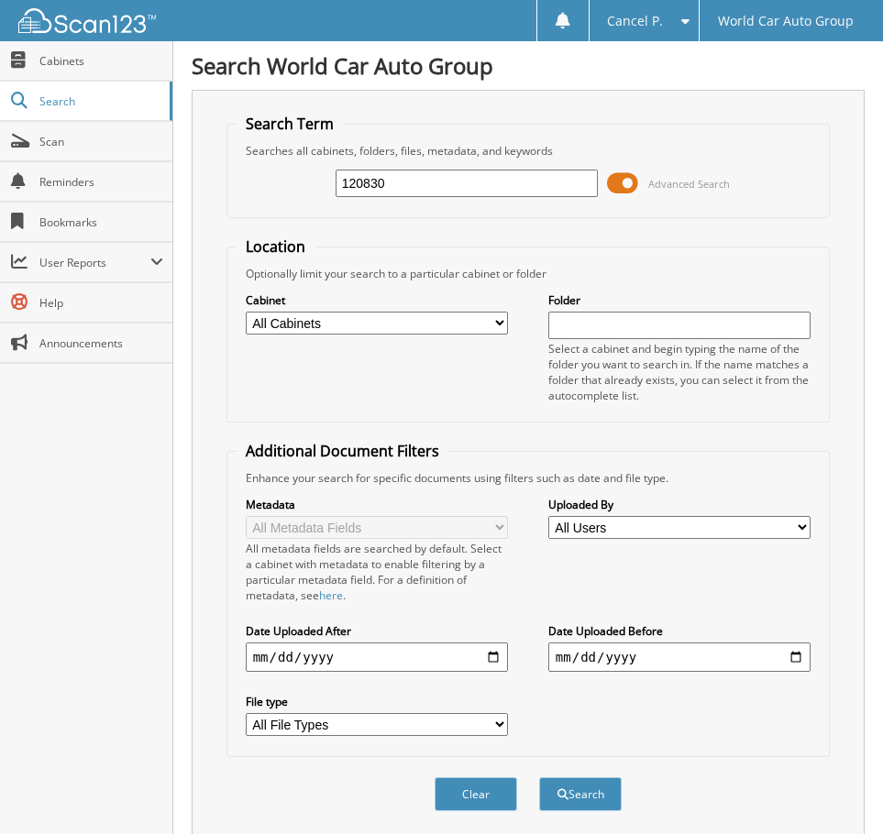
click at [181, 214] on div "Search World Car Auto Group Search Term Searches all cabinets, folders, files, …" at bounding box center [527, 837] width 709 height 1674
type input "037522"
click at [539, 777] on button "Search" at bounding box center [580, 794] width 82 height 34
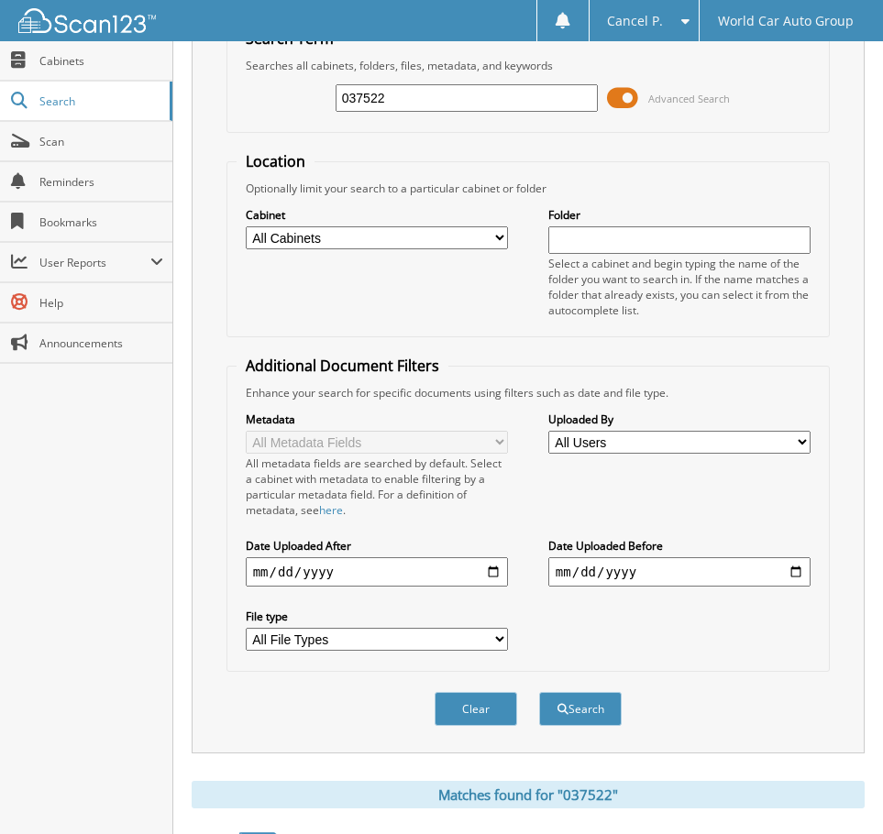
scroll to position [642, 0]
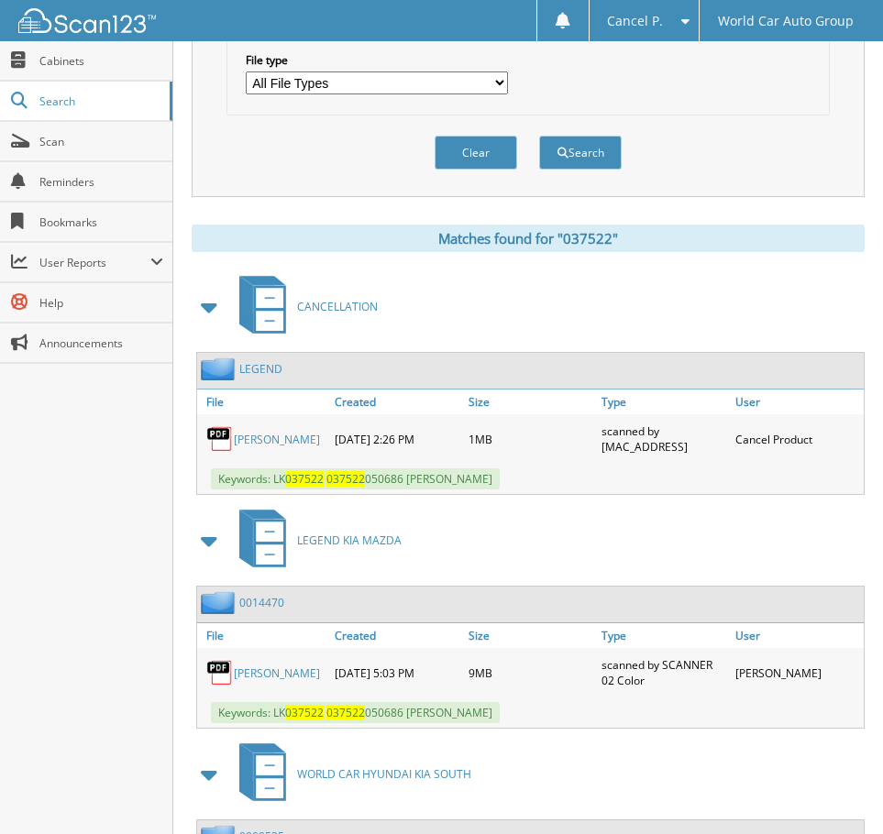
click at [299, 434] on link "[PERSON_NAME]" at bounding box center [277, 440] width 86 height 16
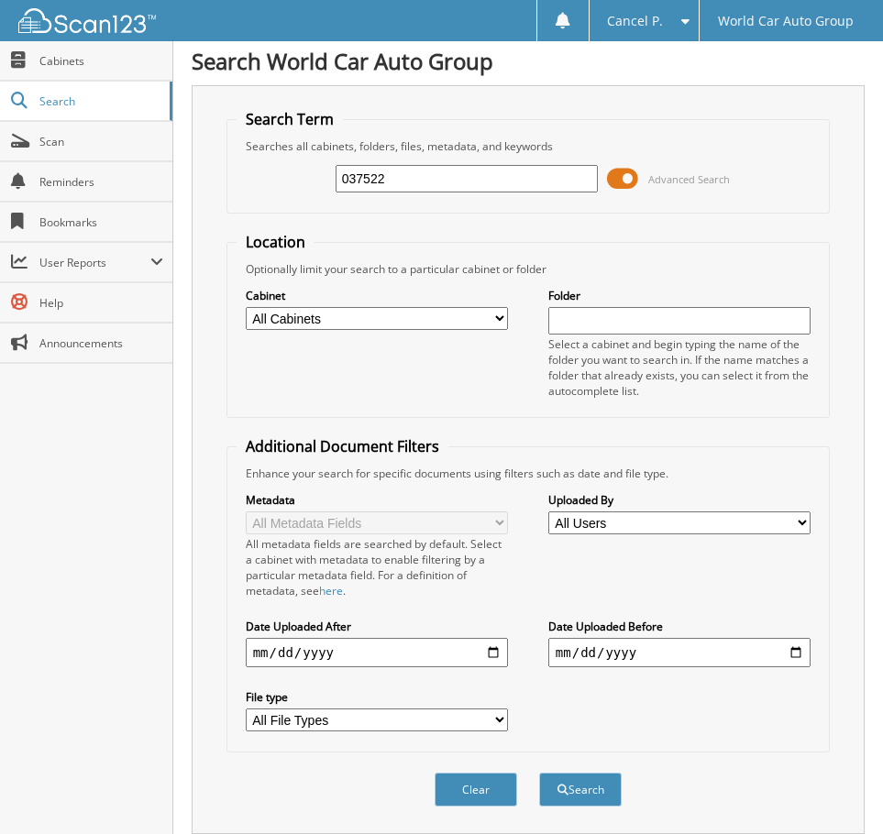
scroll to position [0, 0]
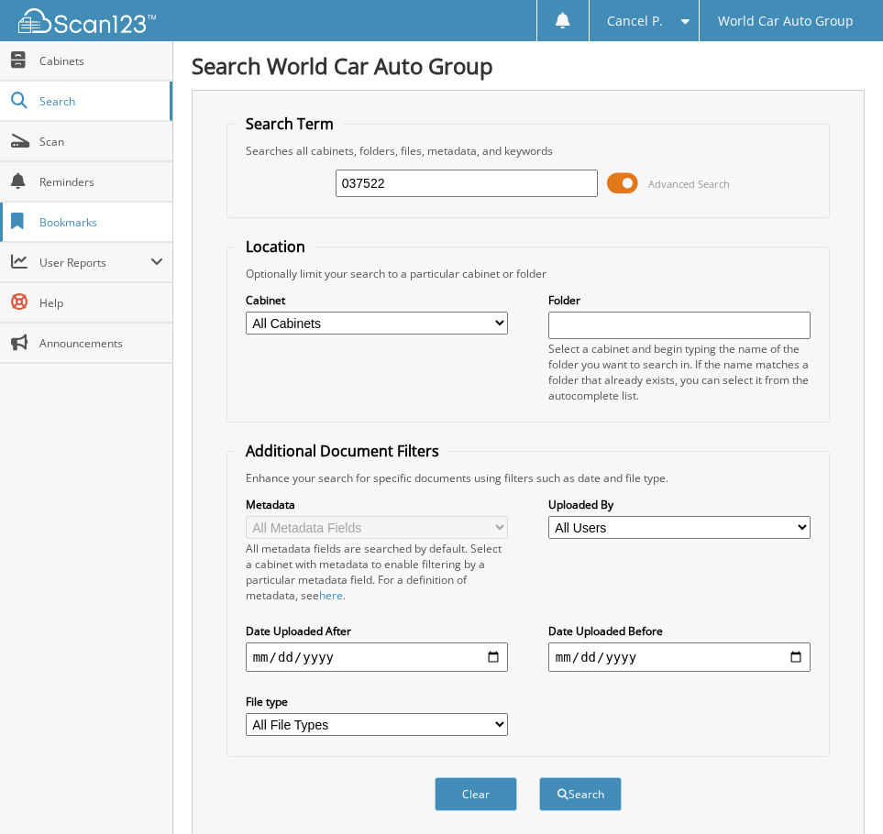
drag, startPoint x: 390, startPoint y: 183, endPoint x: 138, endPoint y: 218, distance: 254.4
type input "091744"
click at [539, 777] on button "Search" at bounding box center [580, 794] width 82 height 34
drag, startPoint x: 398, startPoint y: 191, endPoint x: 167, endPoint y: 157, distance: 233.4
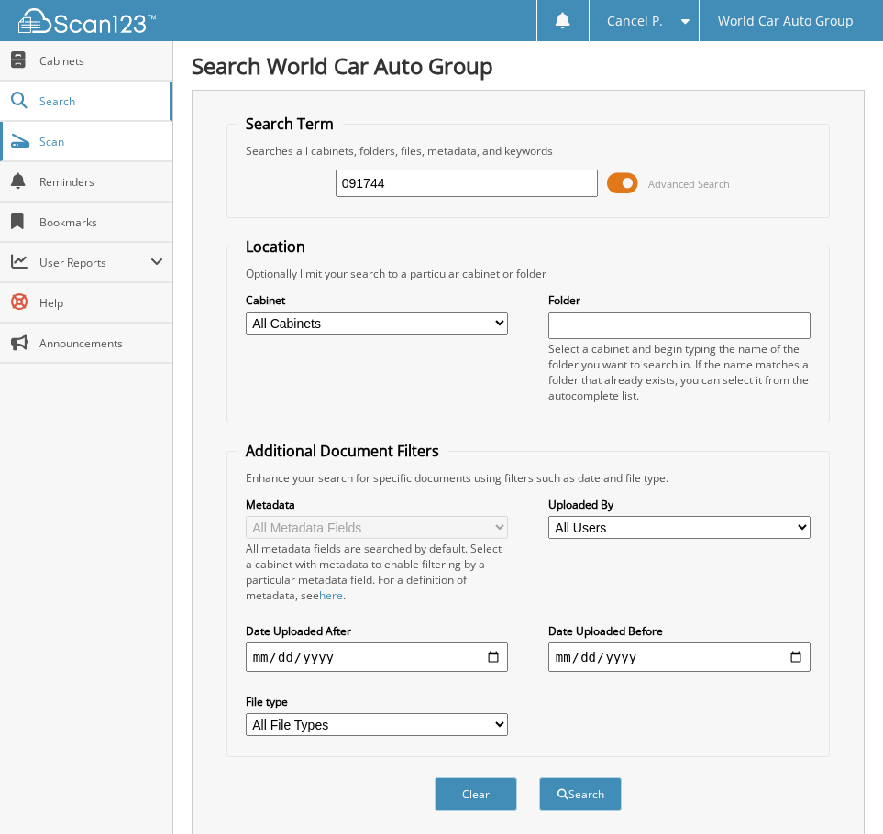
click at [167, 157] on body "Cancel P. Settings Logout World Car Auto Group Close Cabinets Search" at bounding box center [441, 603] width 883 height 1207
type input "6"
type input "561494"
click at [539, 777] on button "Search" at bounding box center [580, 794] width 82 height 34
click at [439, 199] on div "561494 Advanced Search" at bounding box center [528, 183] width 584 height 49
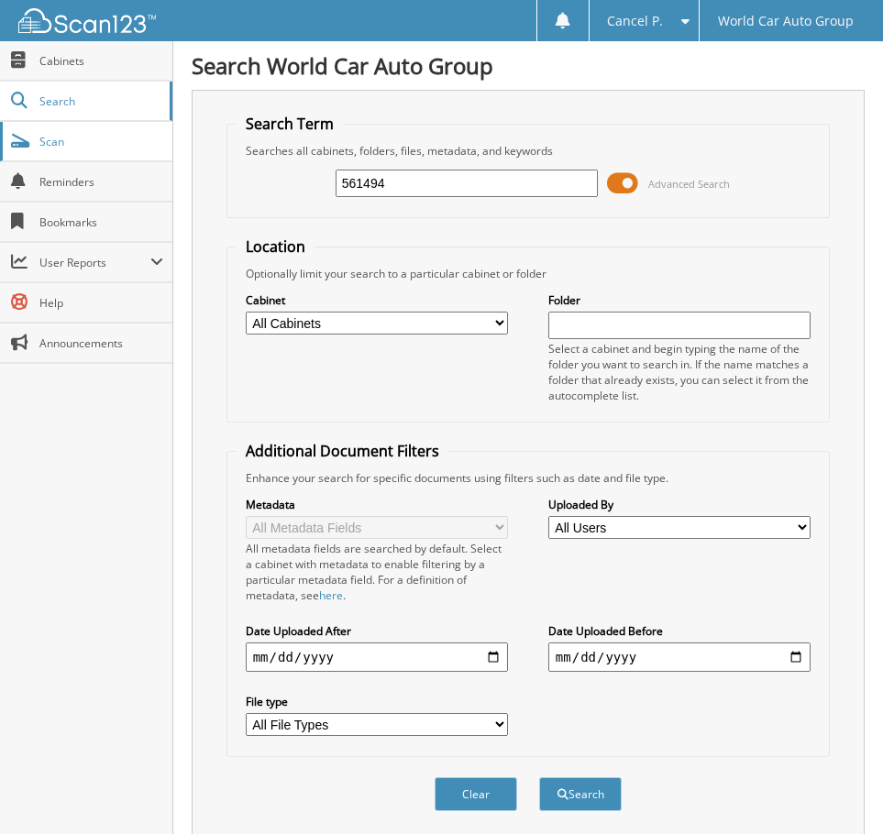
drag, startPoint x: 425, startPoint y: 185, endPoint x: 128, endPoint y: 150, distance: 299.0
click at [138, 152] on body "Cancel P. Settings Logout World Car Auto Group Close Cabinets Search" at bounding box center [441, 595] width 883 height 1191
type input "144398"
click at [539, 777] on button "Search" at bounding box center [580, 794] width 82 height 34
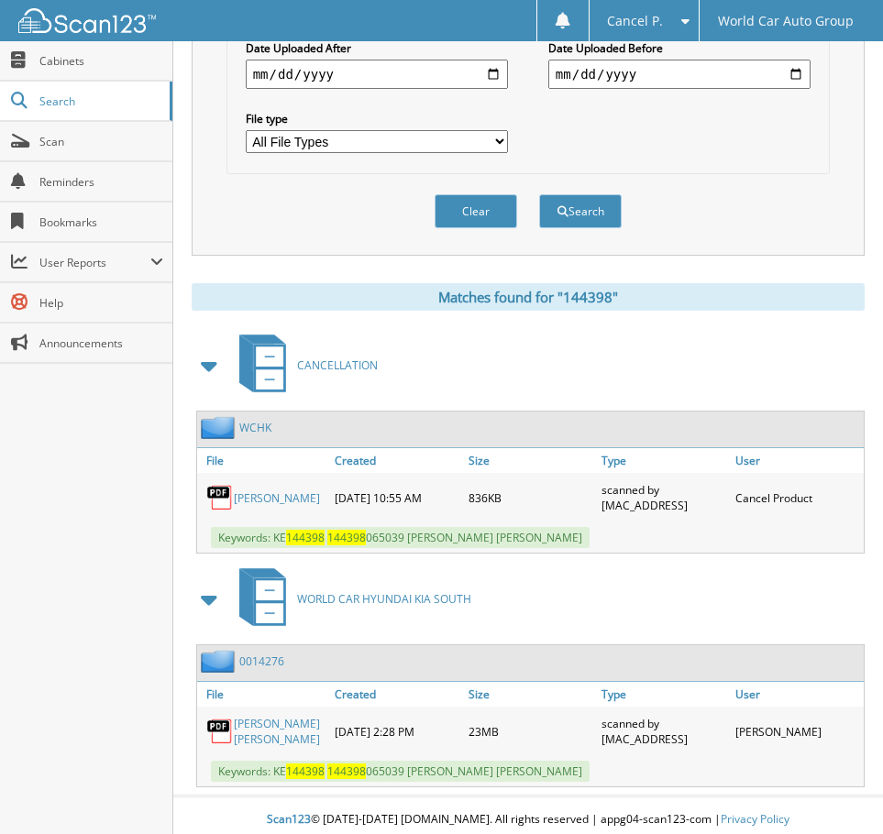
scroll to position [592, 0]
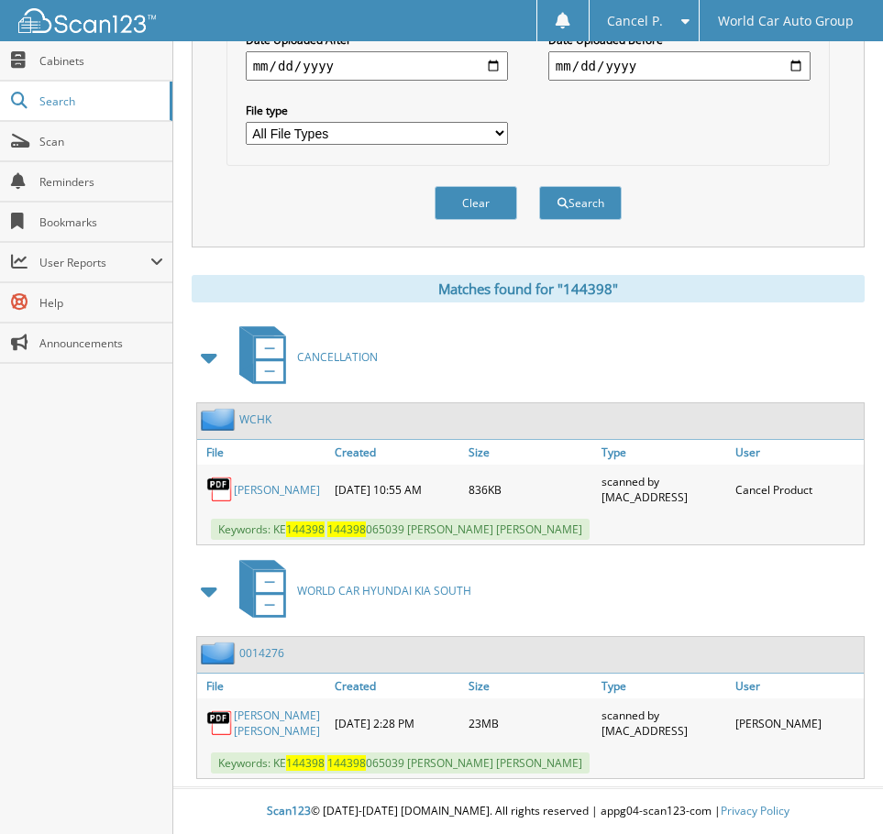
click at [261, 482] on link "[PERSON_NAME]" at bounding box center [277, 490] width 86 height 16
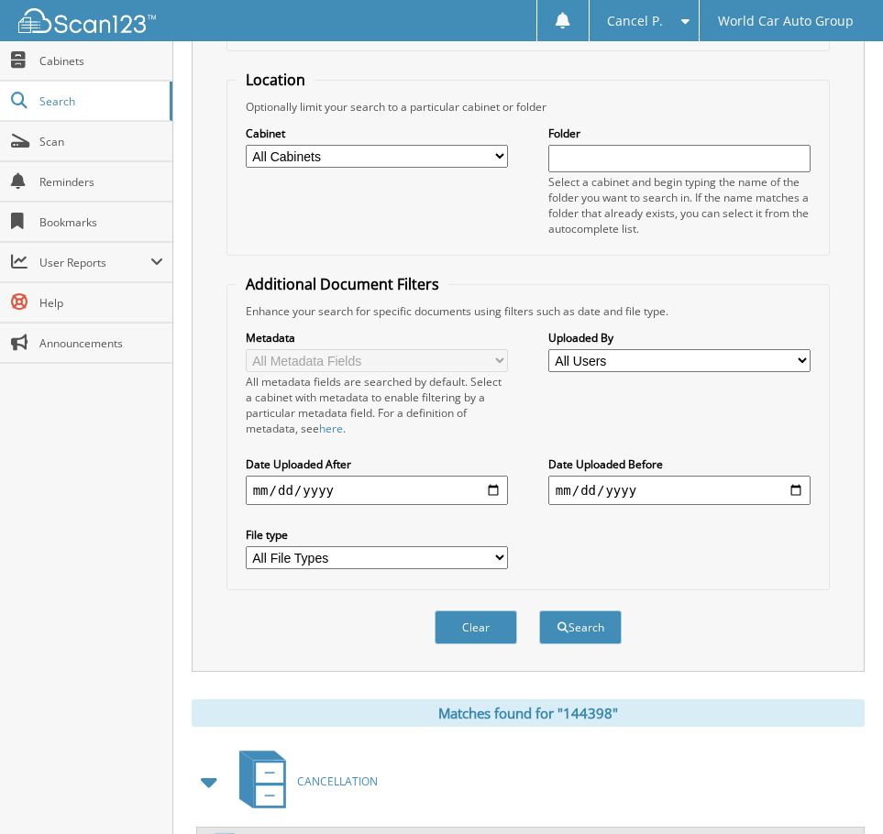
scroll to position [0, 0]
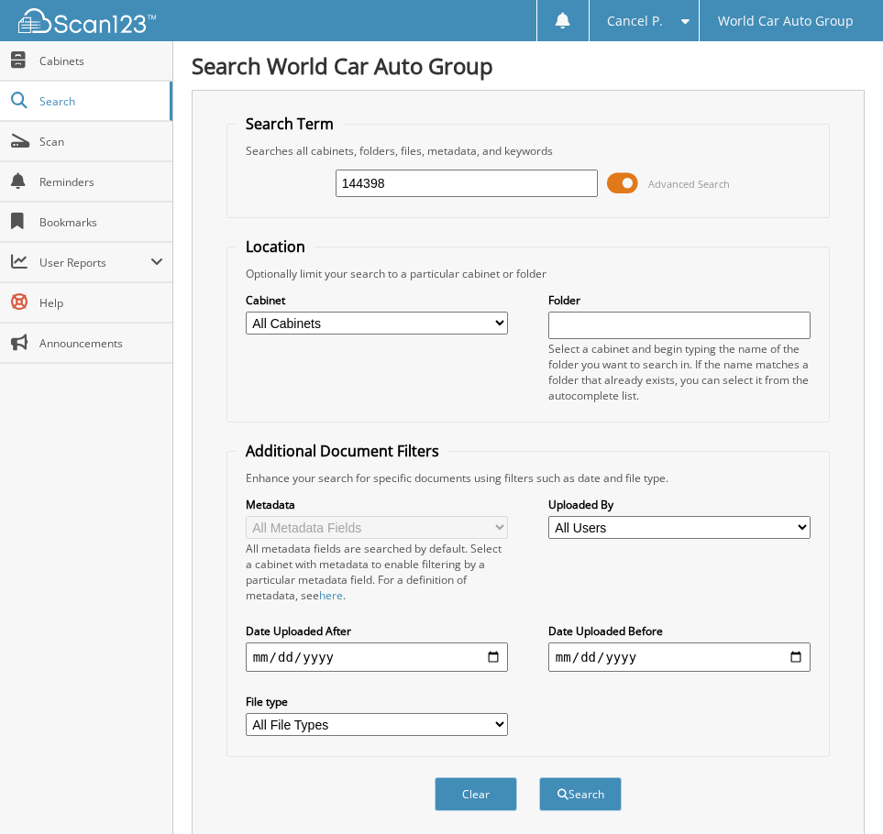
drag, startPoint x: 397, startPoint y: 180, endPoint x: 208, endPoint y: 161, distance: 189.7
click at [214, 161] on div "Search Term Searches all cabinets, folders, files, metadata, and keywords 14439…" at bounding box center [528, 464] width 673 height 749
type input "316147"
click at [539, 777] on button "Search" at bounding box center [580, 794] width 82 height 34
click at [650, 526] on select "All Users [PERSON_NAME] [PERSON_NAME] [PERSON_NAME] [PERSON_NAME] [PERSON_NAME]…" at bounding box center [679, 527] width 262 height 23
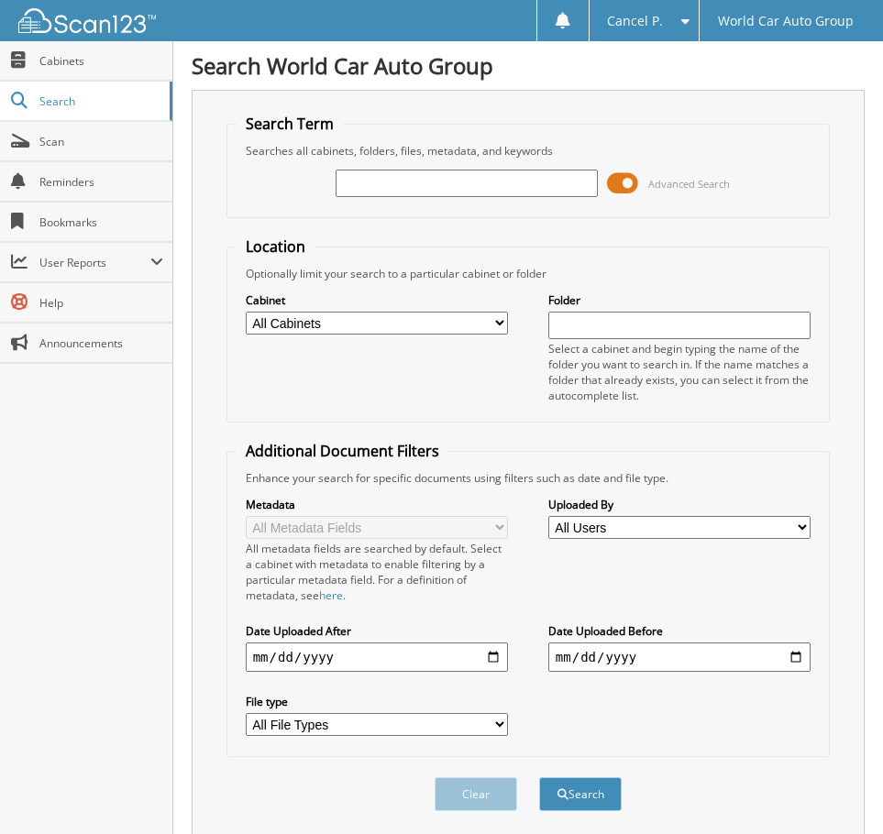
click at [419, 197] on div at bounding box center [466, 183] width 262 height 31
click at [434, 187] on input "text" at bounding box center [466, 183] width 262 height 27
type input "316147"
click at [539, 777] on button "Search" at bounding box center [580, 794] width 82 height 34
drag, startPoint x: 414, startPoint y: 196, endPoint x: 291, endPoint y: 192, distance: 122.9
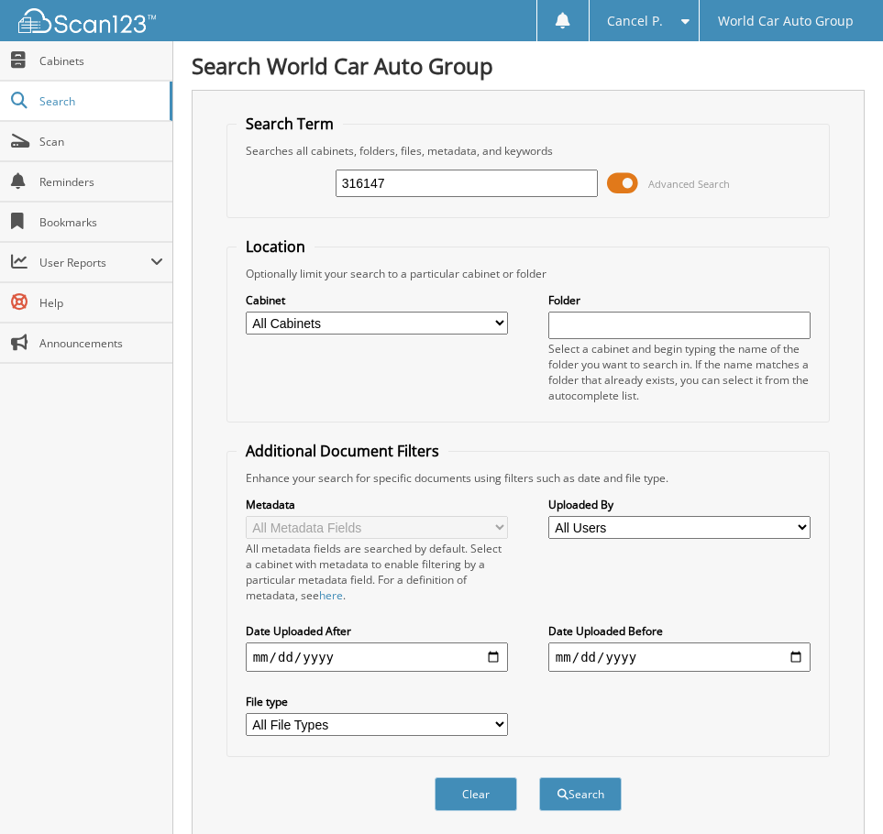
click at [291, 192] on div "316147 Advanced Search" at bounding box center [528, 183] width 584 height 49
type input "036353"
click at [539, 777] on button "Search" at bounding box center [580, 794] width 82 height 34
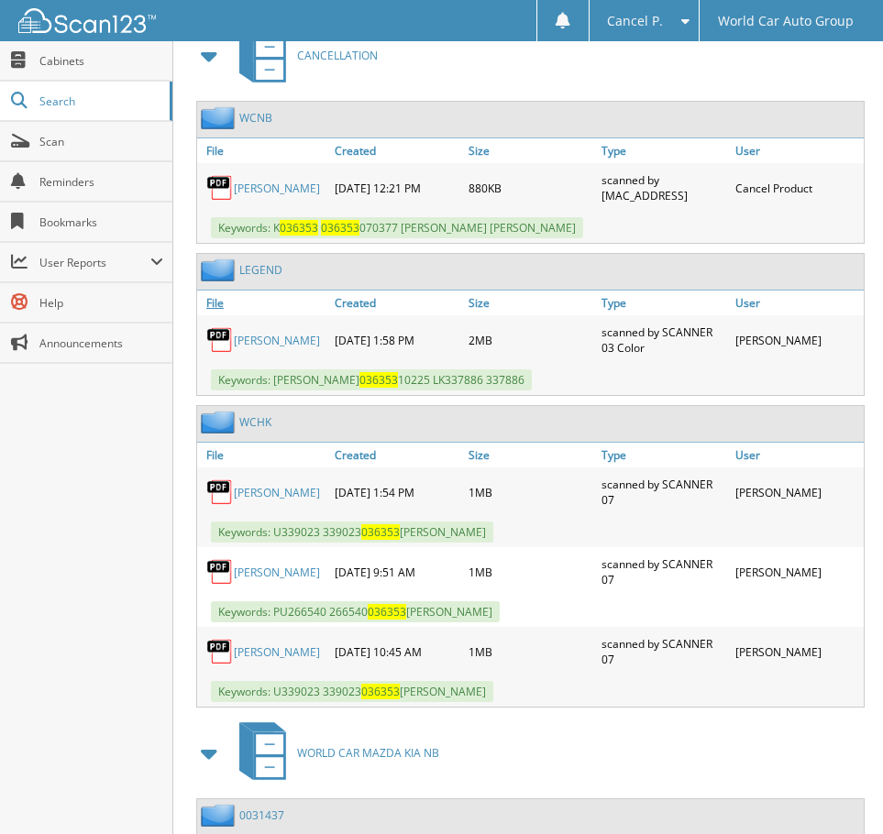
scroll to position [733, 0]
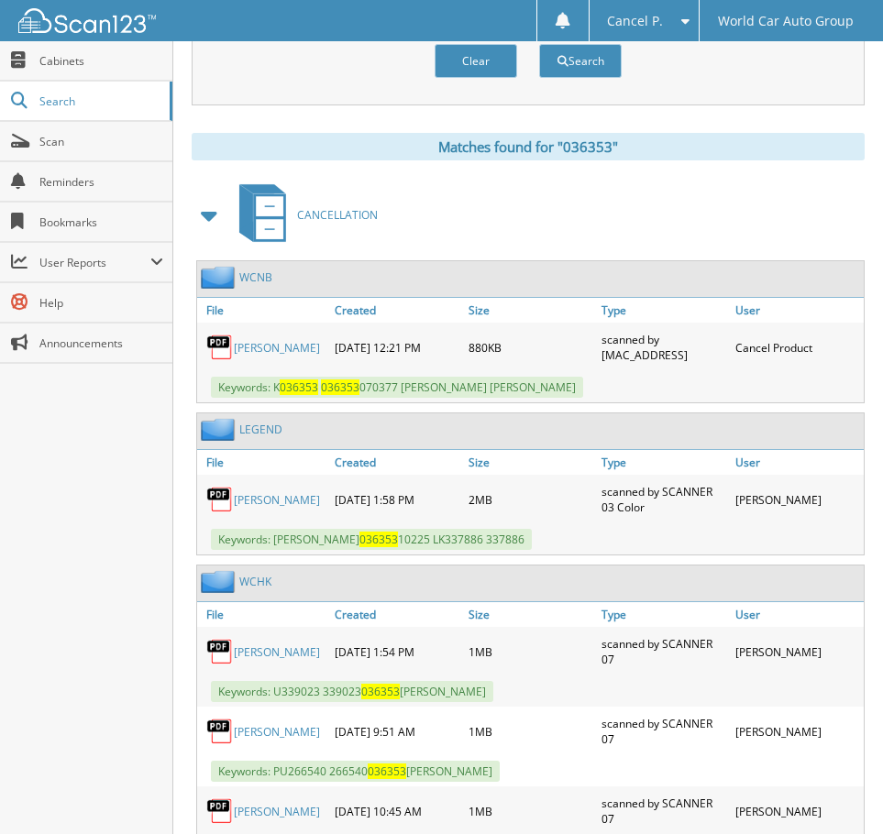
click at [259, 353] on link "[PERSON_NAME]" at bounding box center [277, 348] width 86 height 16
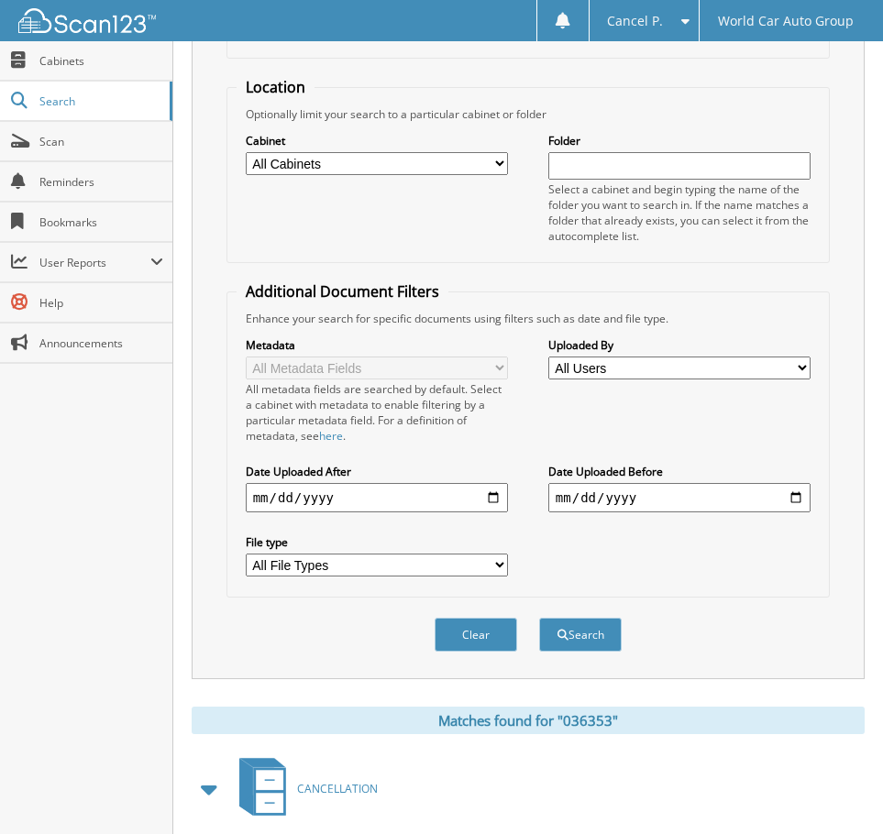
scroll to position [0, 0]
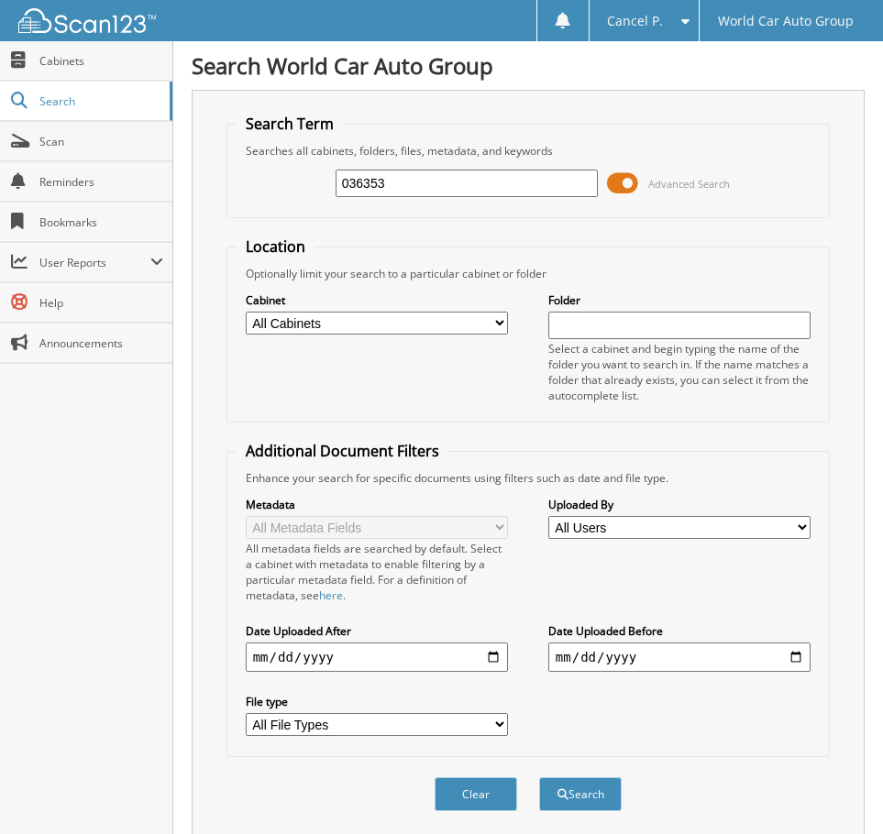
drag, startPoint x: 393, startPoint y: 168, endPoint x: 269, endPoint y: 173, distance: 124.8
click at [294, 178] on div "036353 Advanced Search" at bounding box center [528, 183] width 584 height 49
drag, startPoint x: 410, startPoint y: 194, endPoint x: 120, endPoint y: 159, distance: 291.7
type input "265958"
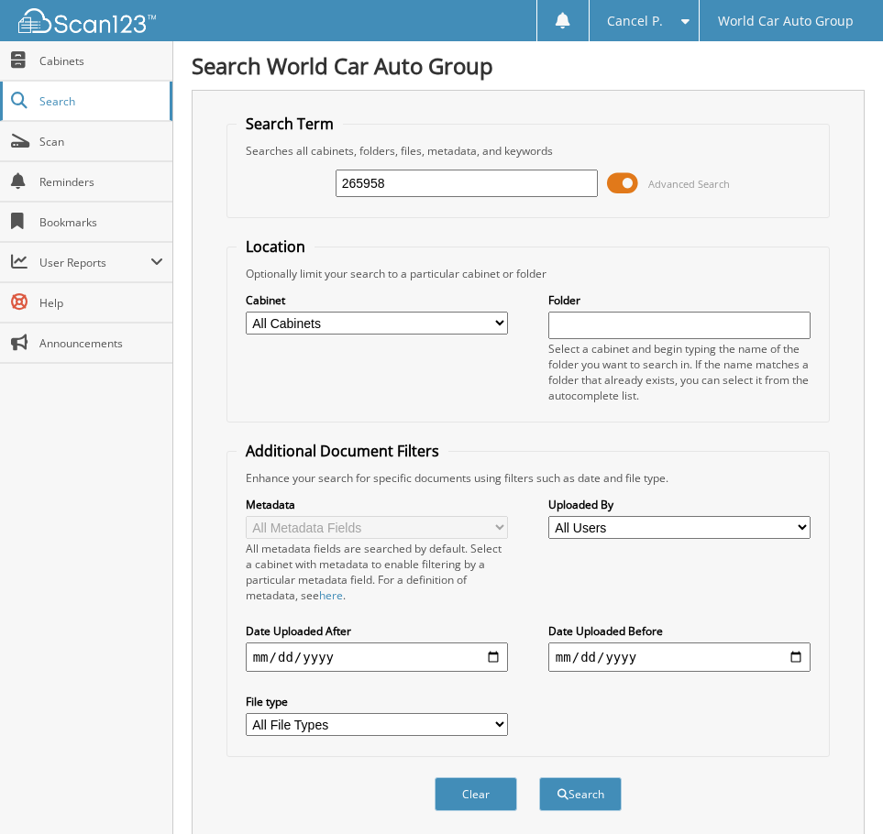
click at [539, 777] on button "Search" at bounding box center [580, 794] width 82 height 34
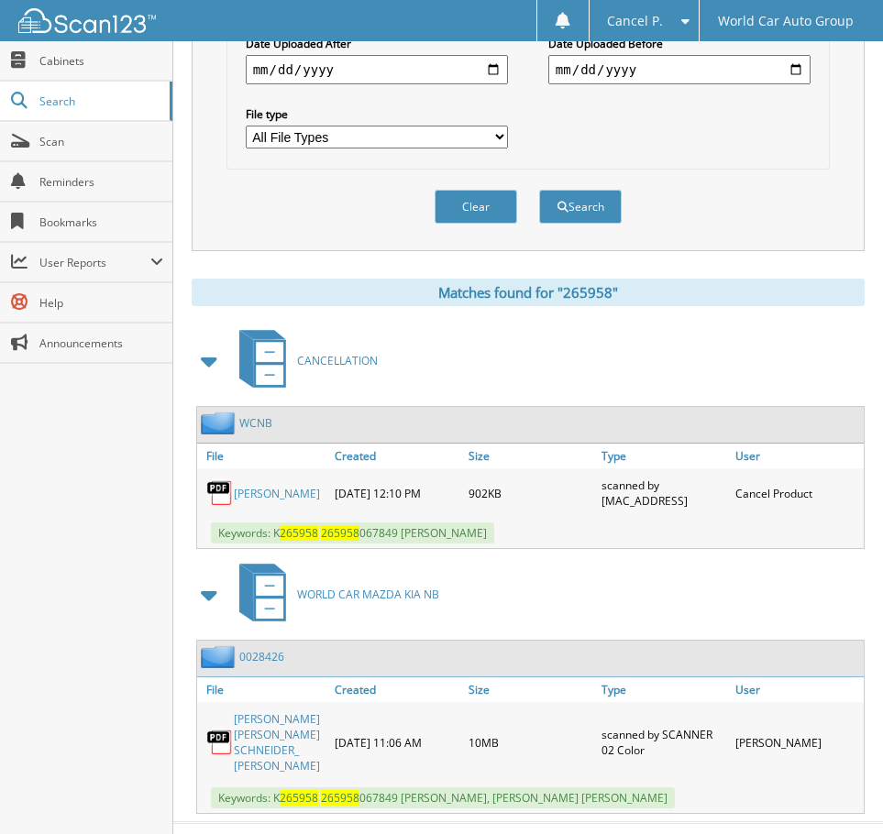
scroll to position [608, 0]
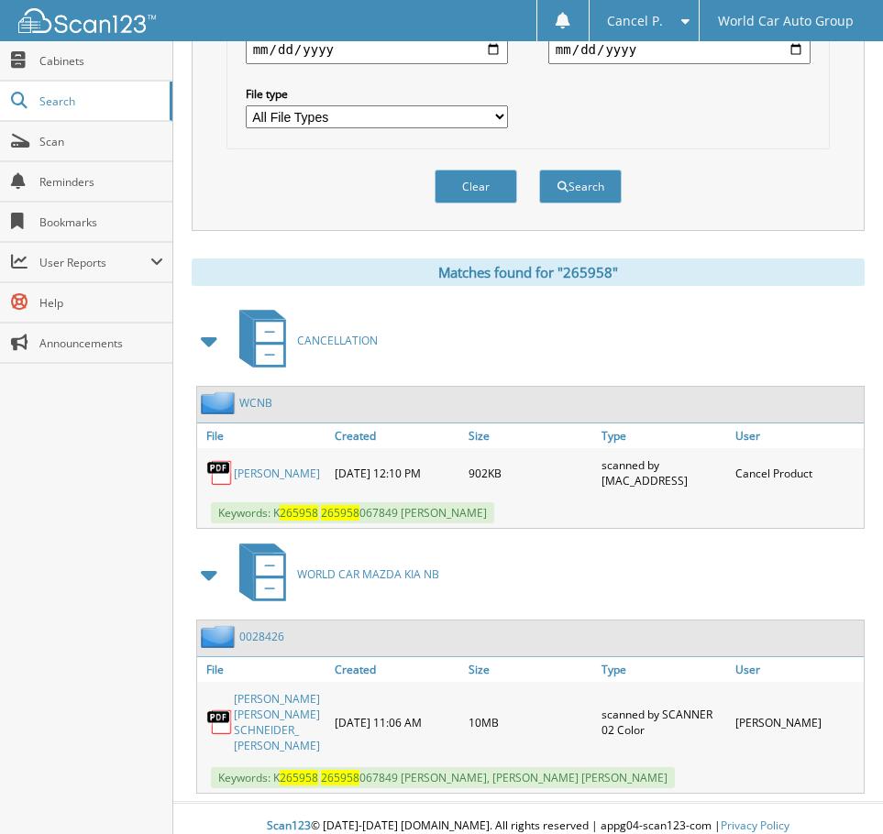
click at [231, 477] on img at bounding box center [219, 472] width 27 height 27
click at [236, 474] on link "[PERSON_NAME]" at bounding box center [277, 474] width 86 height 16
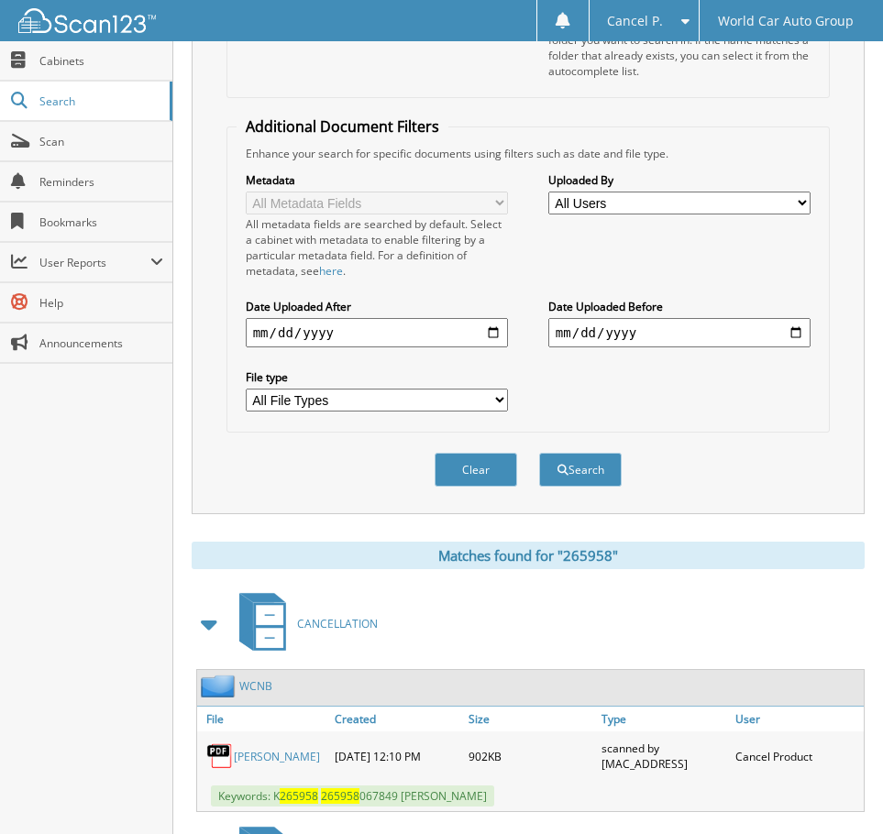
scroll to position [58, 0]
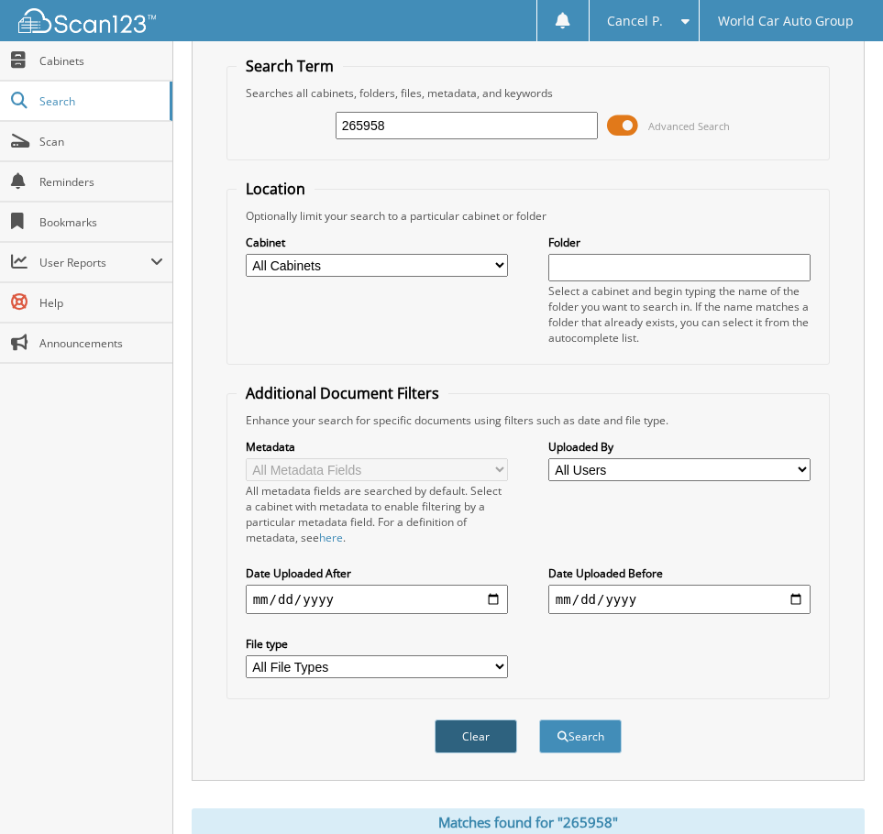
click at [502, 730] on button "Clear" at bounding box center [475, 736] width 82 height 34
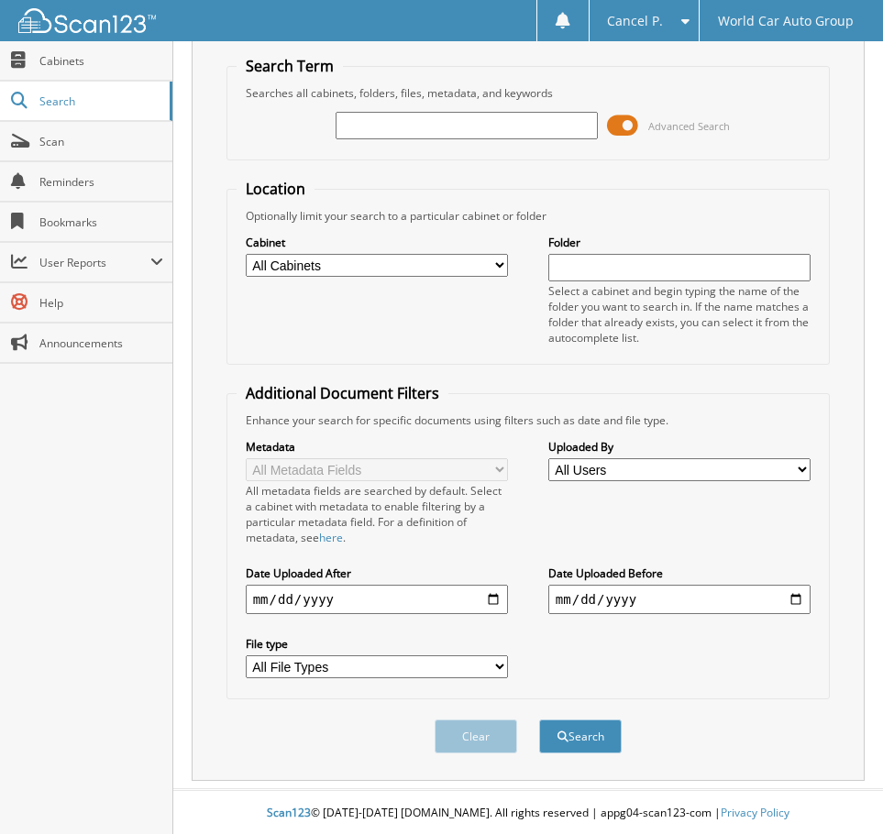
click at [436, 126] on input "text" at bounding box center [466, 125] width 262 height 27
type input "749890"
click at [539, 719] on button "Search" at bounding box center [580, 736] width 82 height 34
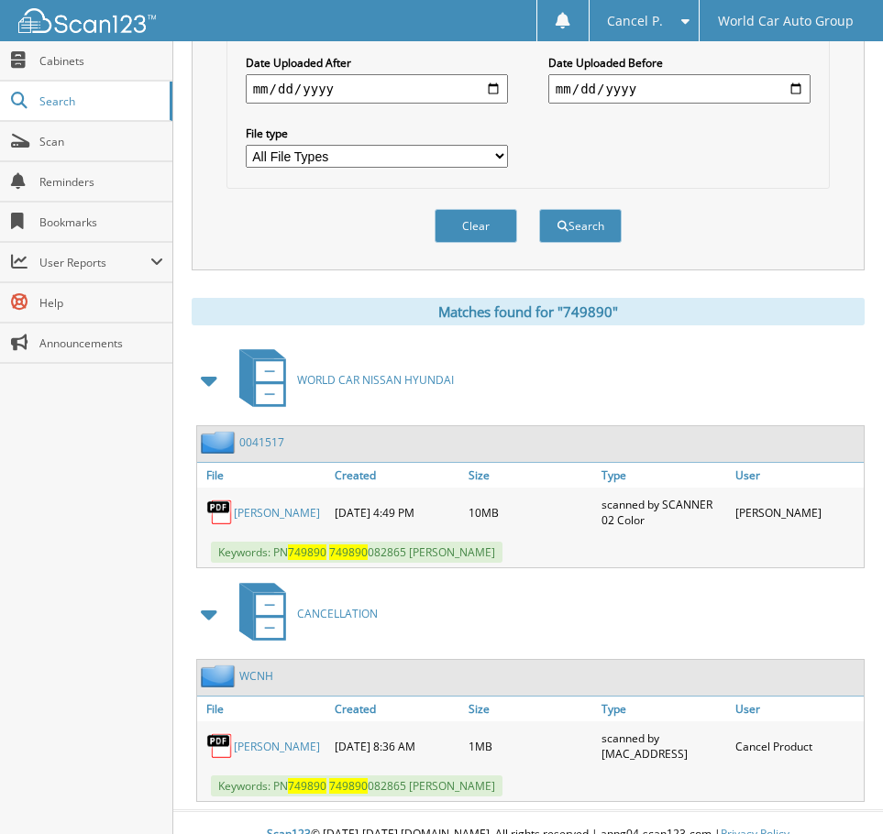
scroll to position [592, 0]
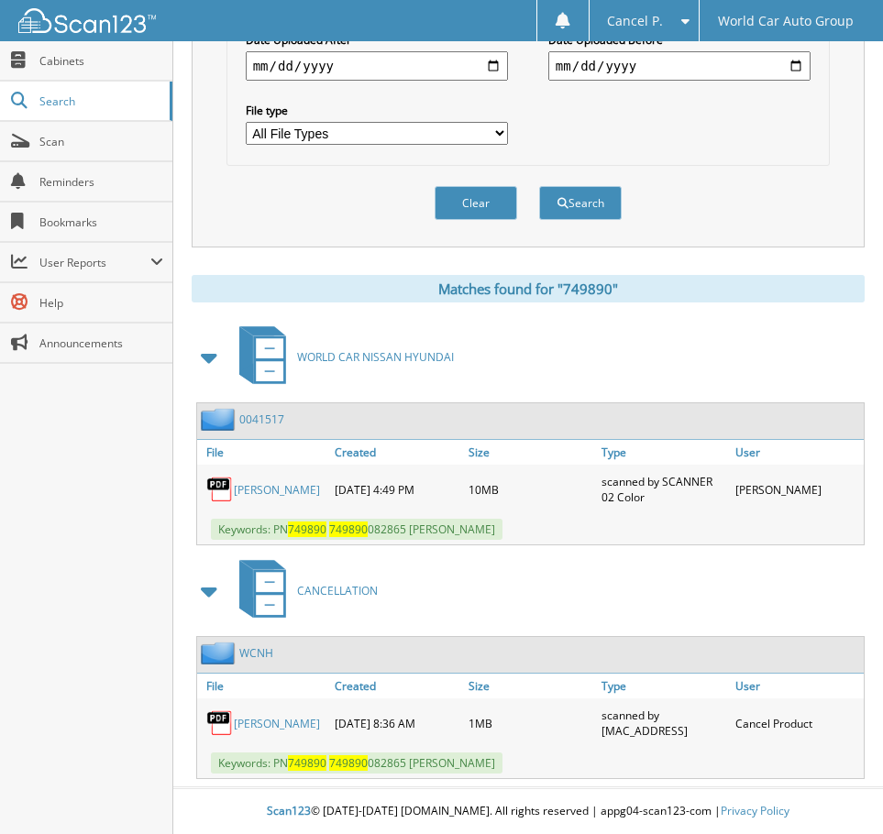
click at [296, 730] on link "LORI STINSON" at bounding box center [277, 724] width 86 height 16
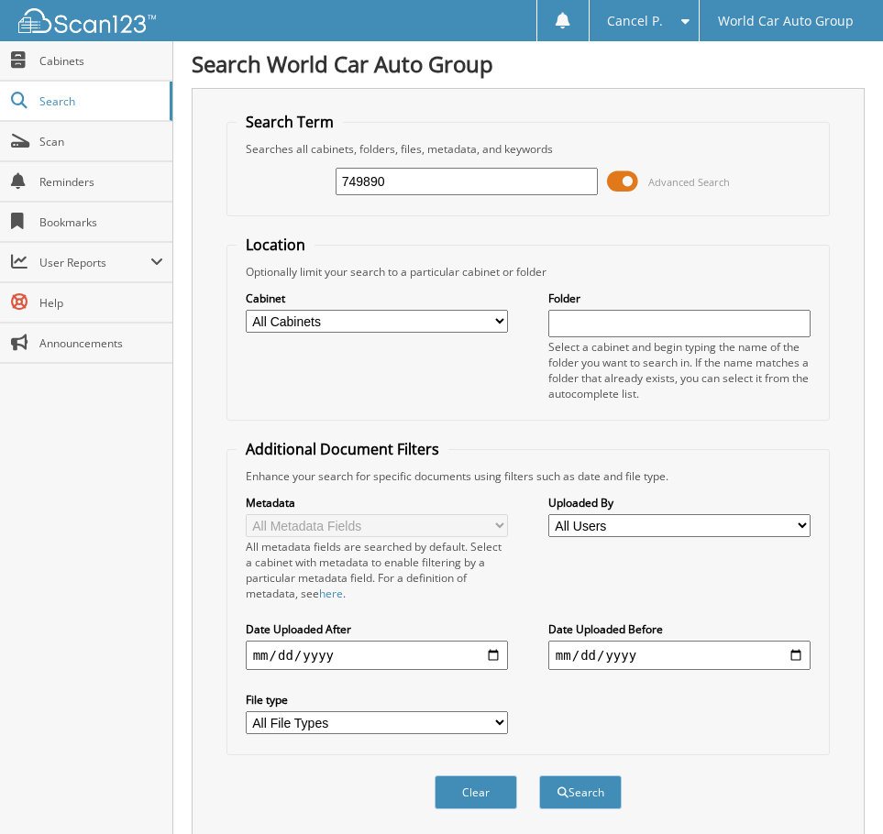
scroll to position [0, 0]
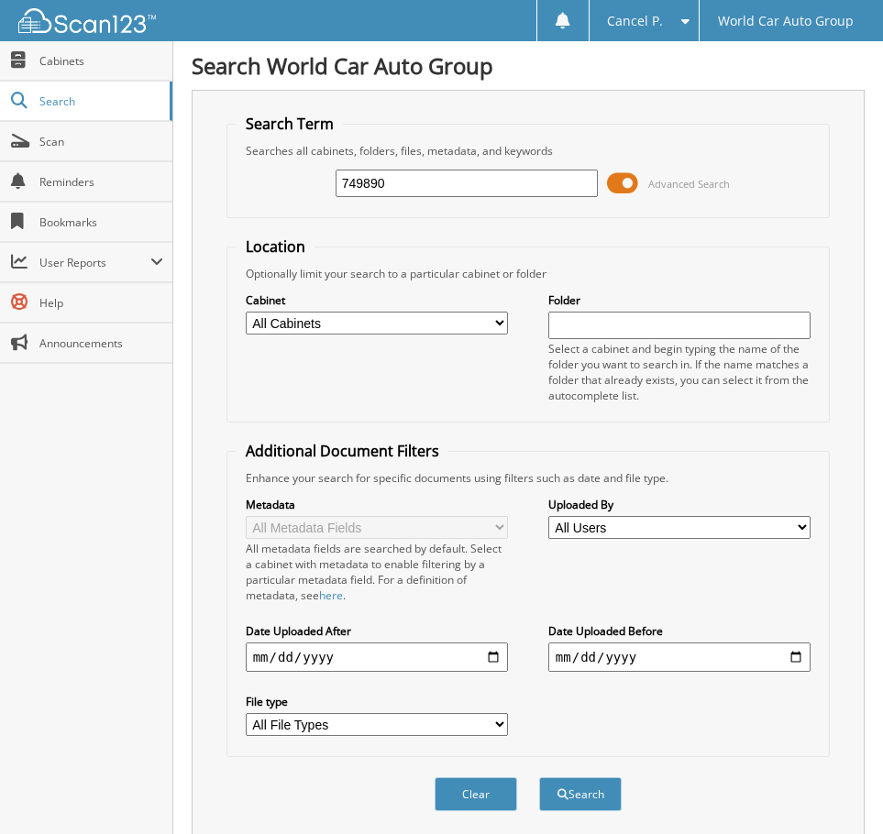
drag, startPoint x: 393, startPoint y: 186, endPoint x: 305, endPoint y: 214, distance: 92.2
click at [310, 210] on fieldset "Search Term Searches all cabinets, folders, files, metadata, and keywords 74989…" at bounding box center [528, 166] width 604 height 104
type input "749890"
click at [539, 777] on button "Search" at bounding box center [580, 794] width 82 height 34
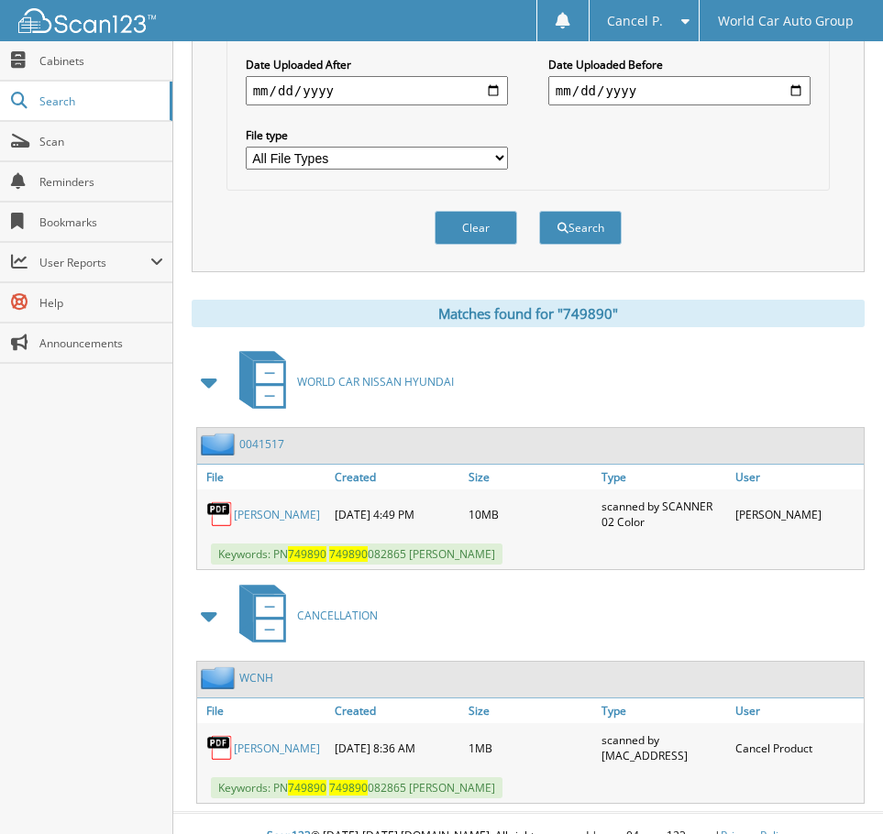
scroll to position [592, 0]
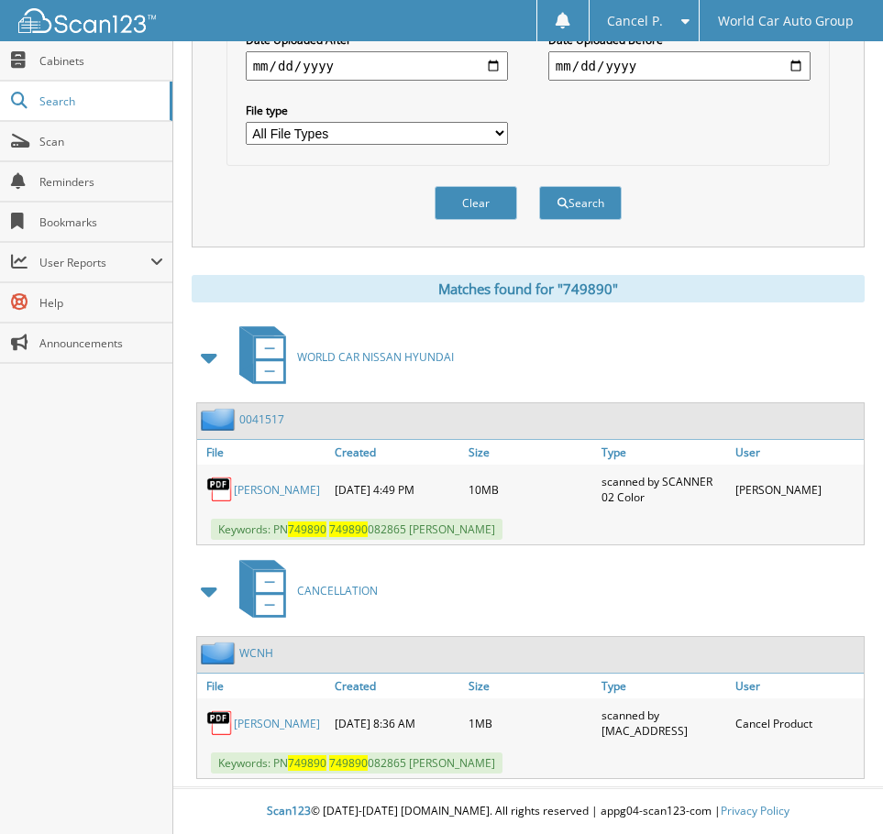
click at [276, 722] on link "[PERSON_NAME]" at bounding box center [277, 724] width 86 height 16
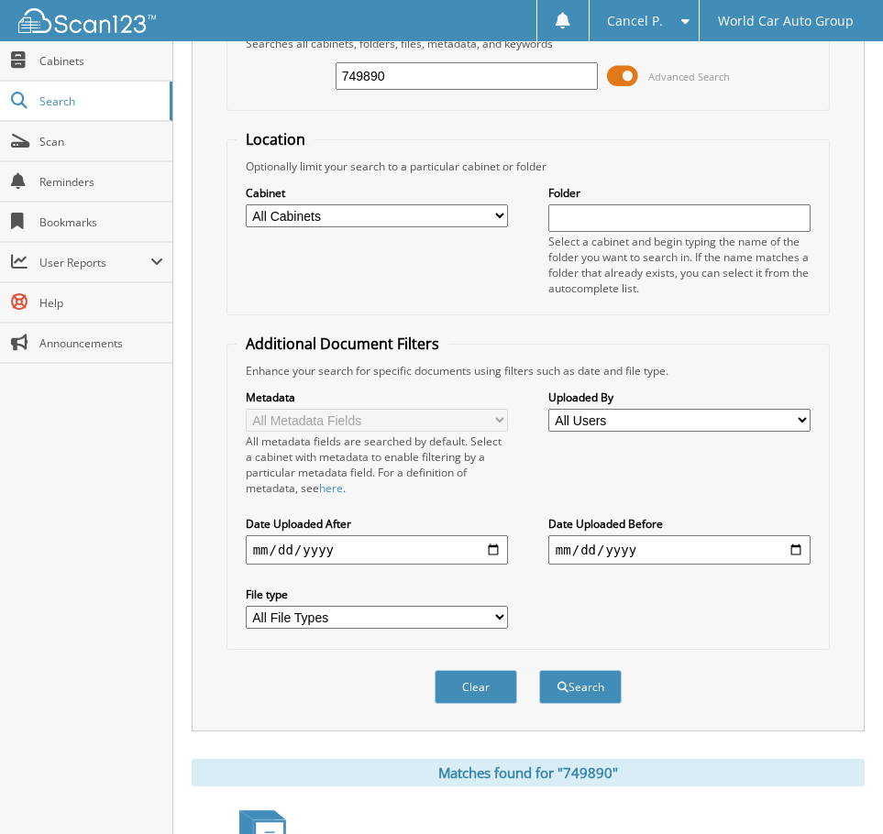
scroll to position [0, 0]
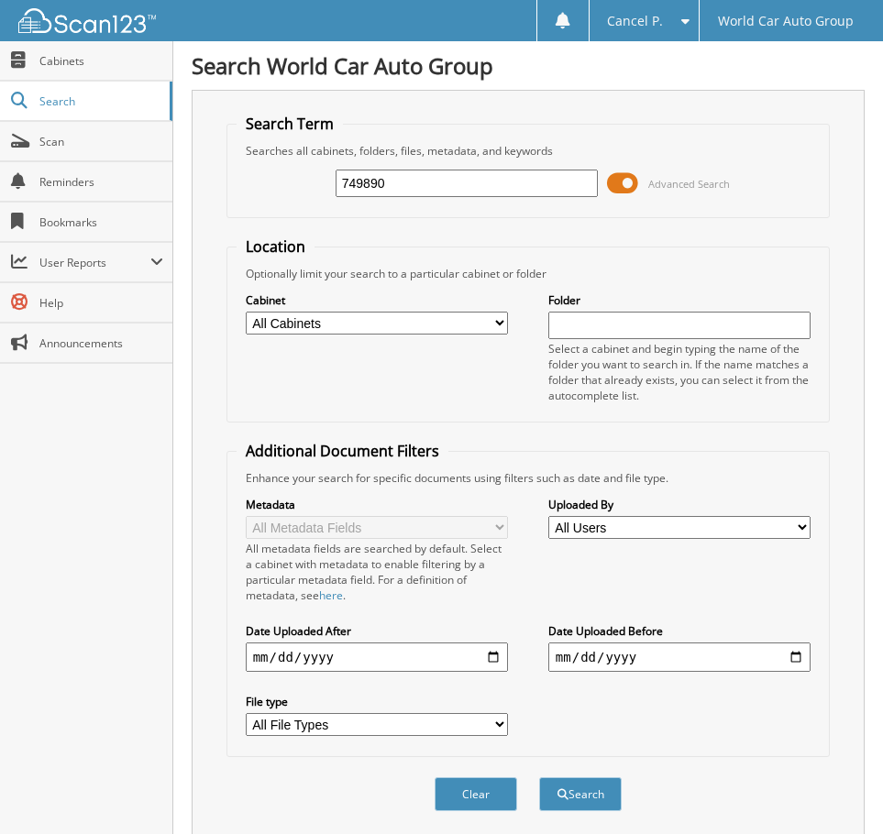
drag, startPoint x: 408, startPoint y: 188, endPoint x: 247, endPoint y: 201, distance: 160.9
click at [268, 202] on div "749890 Advanced Search" at bounding box center [528, 183] width 584 height 49
type input "258578"
click at [539, 777] on button "Search" at bounding box center [580, 794] width 82 height 34
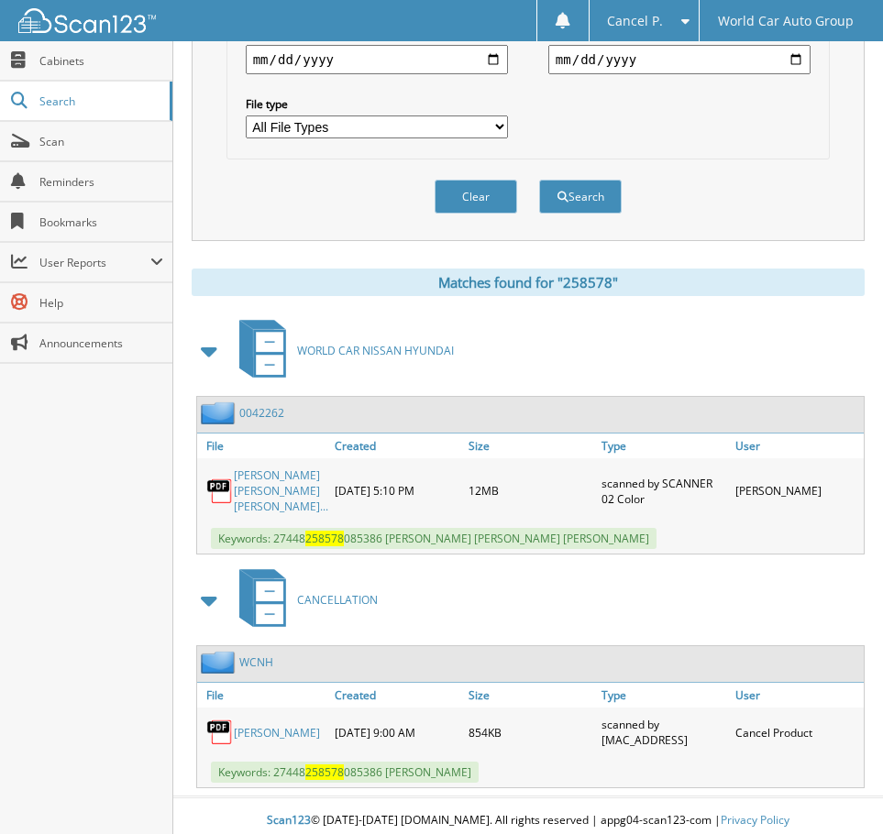
scroll to position [623, 0]
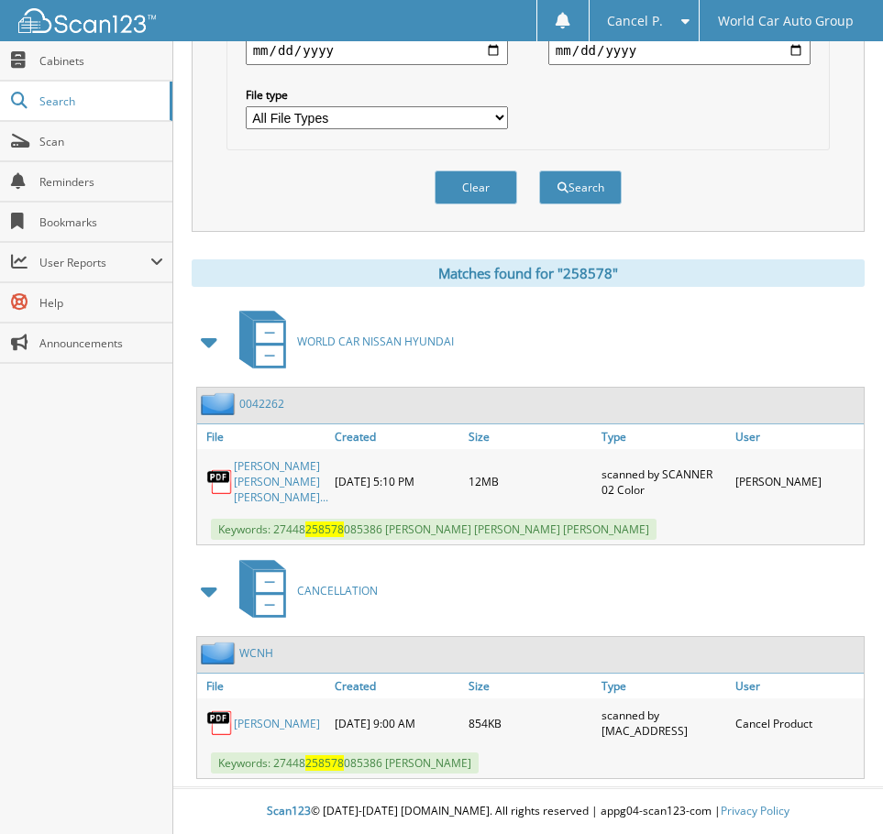
click at [264, 718] on link "UBALDINA FLORES" at bounding box center [277, 724] width 86 height 16
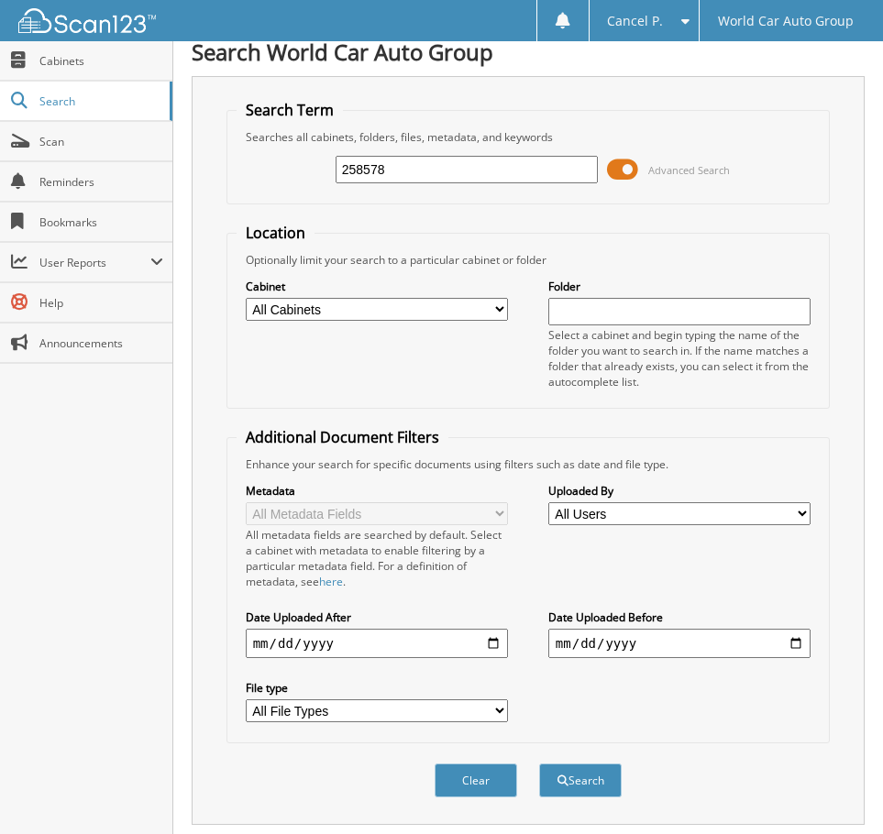
scroll to position [0, 0]
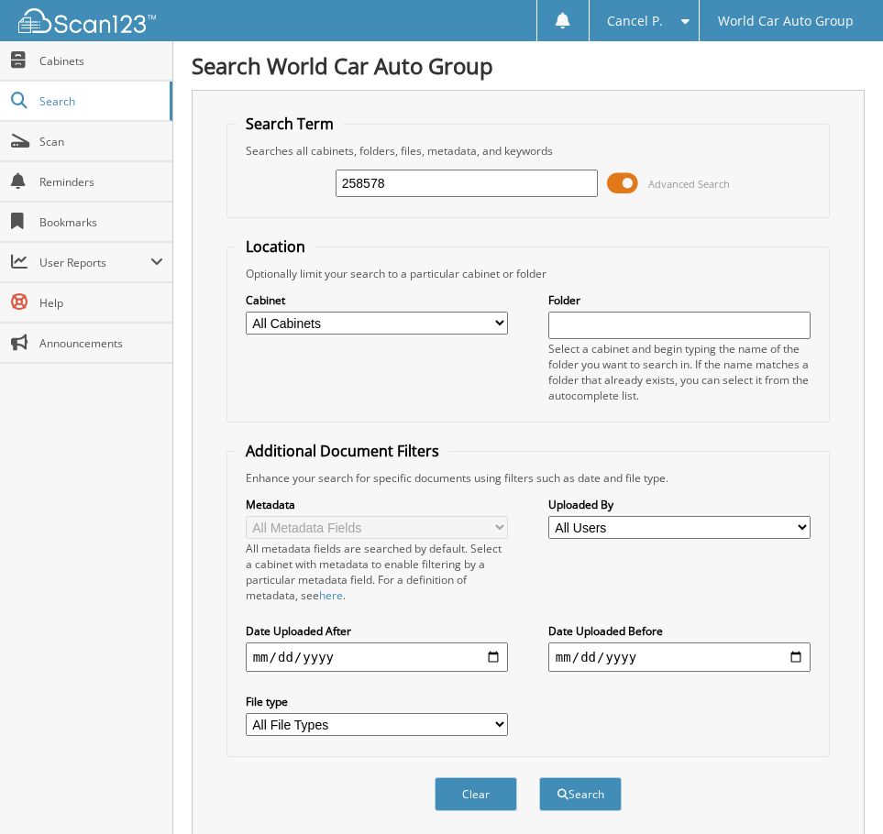
drag, startPoint x: 401, startPoint y: 178, endPoint x: 225, endPoint y: 196, distance: 177.8
click at [225, 196] on div "Search Term Searches all cabinets, folders, files, metadata, and keywords 25857…" at bounding box center [528, 464] width 673 height 749
type input "5464873"
click at [539, 777] on button "Search" at bounding box center [580, 794] width 82 height 34
type input "546487"
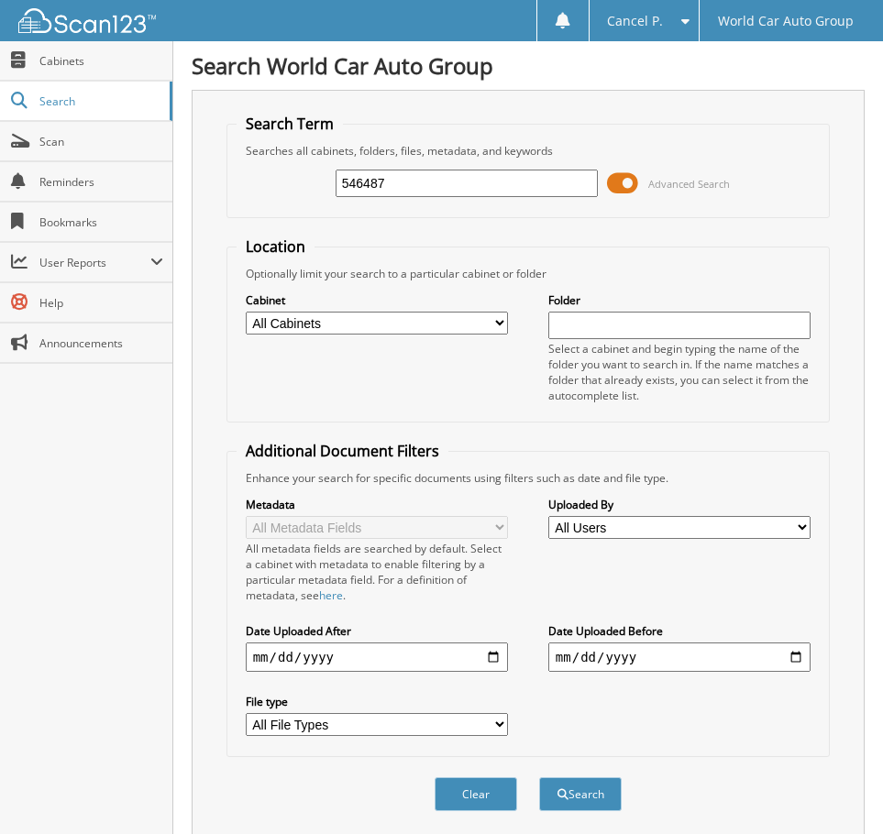
click at [539, 777] on button "Search" at bounding box center [580, 794] width 82 height 34
drag, startPoint x: 409, startPoint y: 192, endPoint x: 250, endPoint y: 202, distance: 158.9
click at [278, 206] on div "546487 Advanced Search" at bounding box center [528, 183] width 584 height 49
type input "158680"
click at [539, 777] on button "Search" at bounding box center [580, 794] width 82 height 34
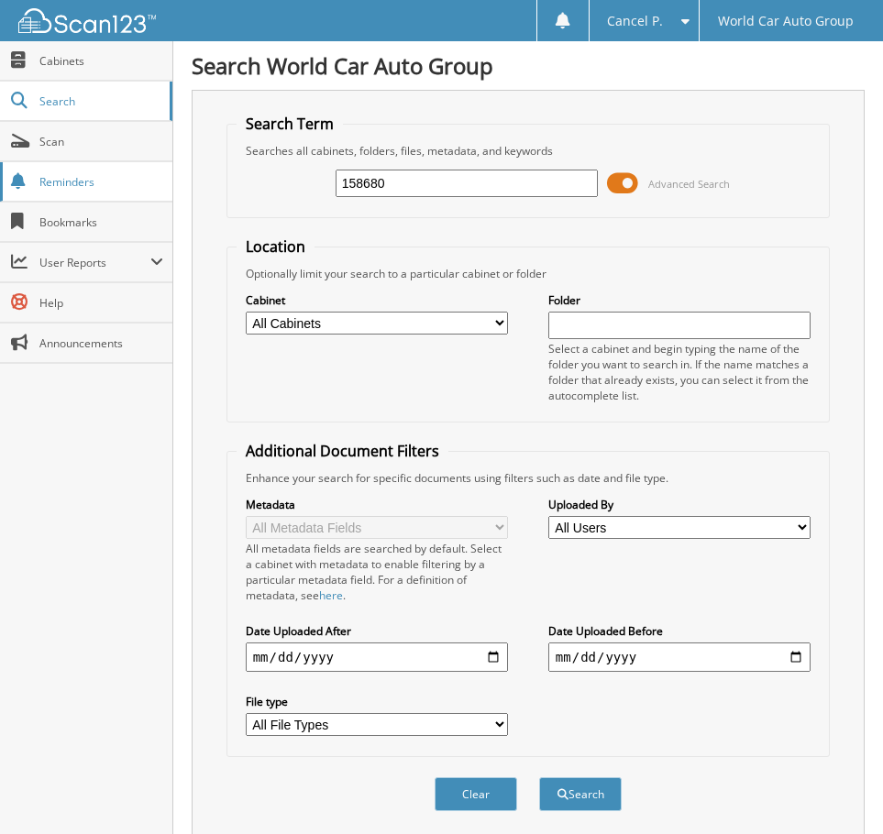
drag, startPoint x: 412, startPoint y: 188, endPoint x: 152, endPoint y: 173, distance: 260.7
click at [152, 173] on body "Cancel P. Settings Logout World Car Auto Group Close Cabinets Search" at bounding box center [441, 595] width 883 height 1191
type input "794950"
click at [539, 777] on button "Search" at bounding box center [580, 794] width 82 height 34
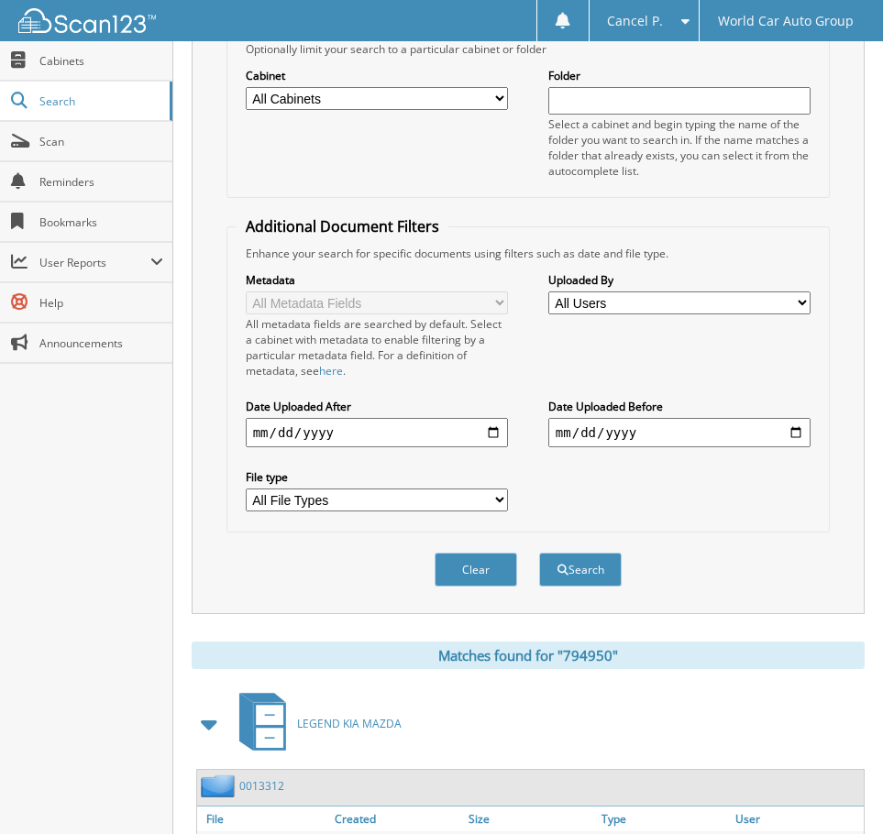
scroll to position [358, 0]
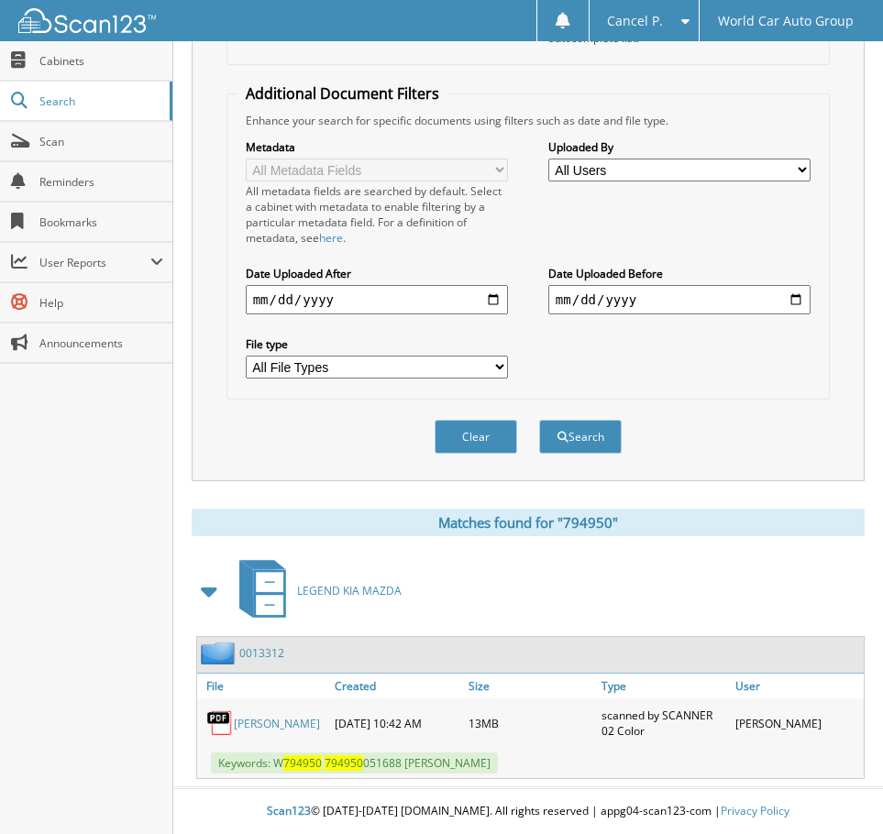
click at [267, 721] on link "[PERSON_NAME]" at bounding box center [277, 724] width 86 height 16
